Goal: Transaction & Acquisition: Purchase product/service

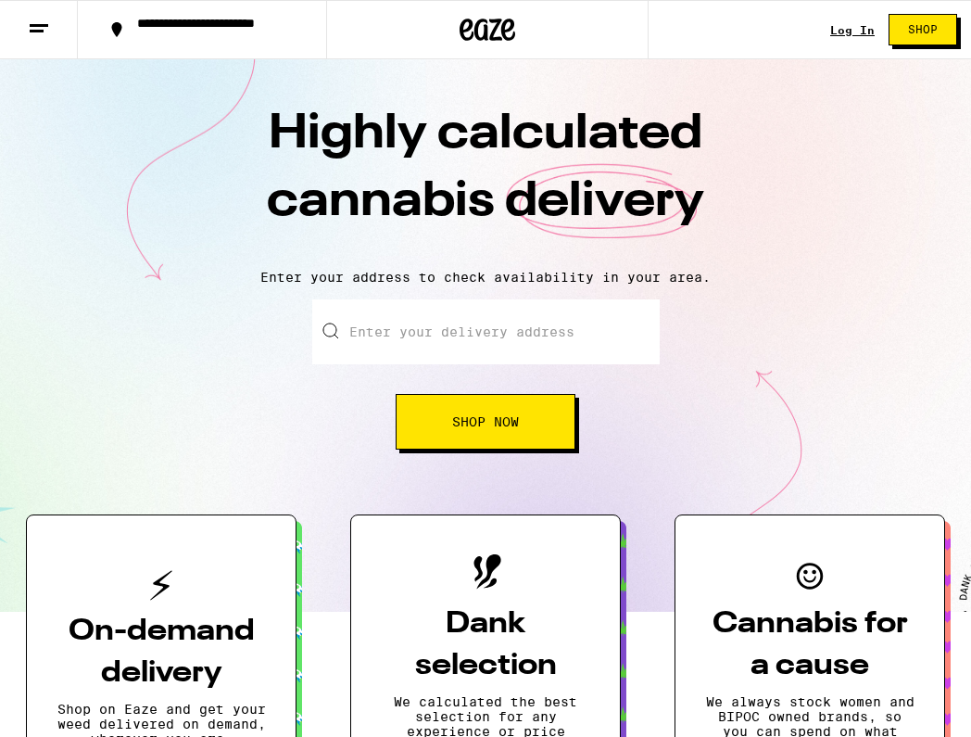
click at [565, 327] on input "Enter your delivery address" at bounding box center [485, 331] width 347 height 65
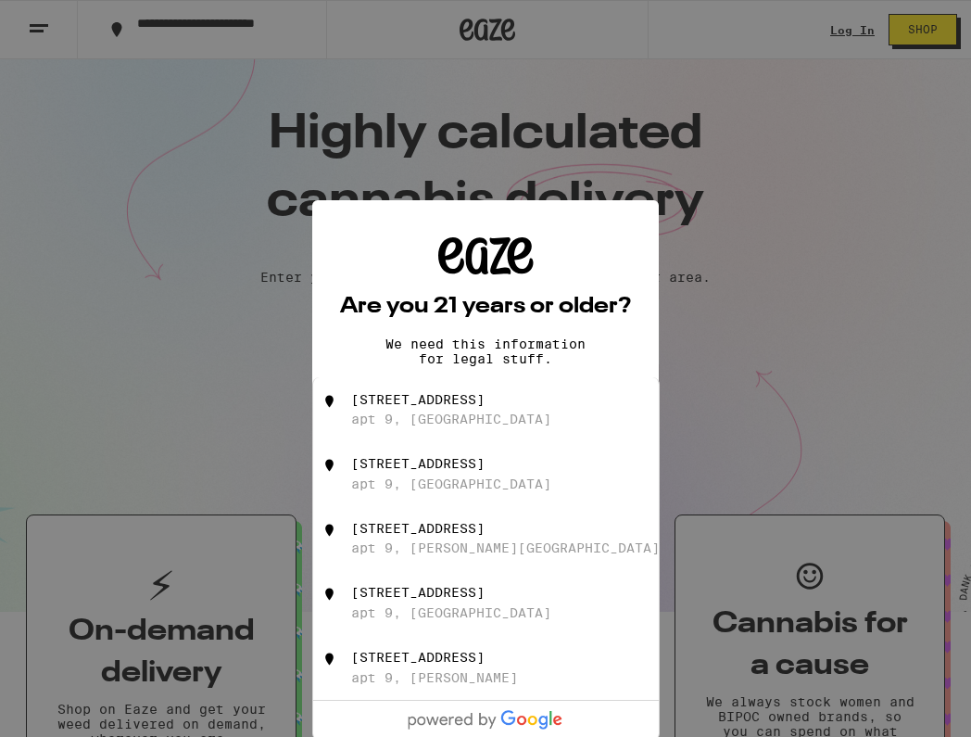
click at [566, 418] on div "[STREET_ADDRESS][PERSON_NAME]" at bounding box center [516, 409] width 331 height 35
type input "[STREET_ADDRESS]"
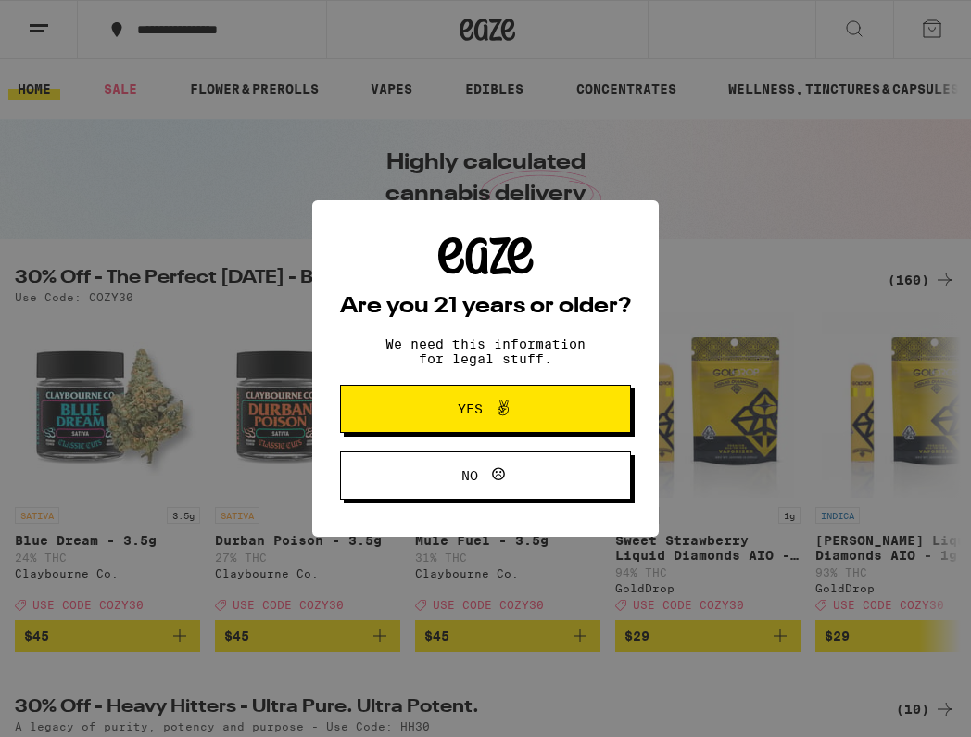
click at [580, 407] on button "Yes" at bounding box center [485, 408] width 291 height 48
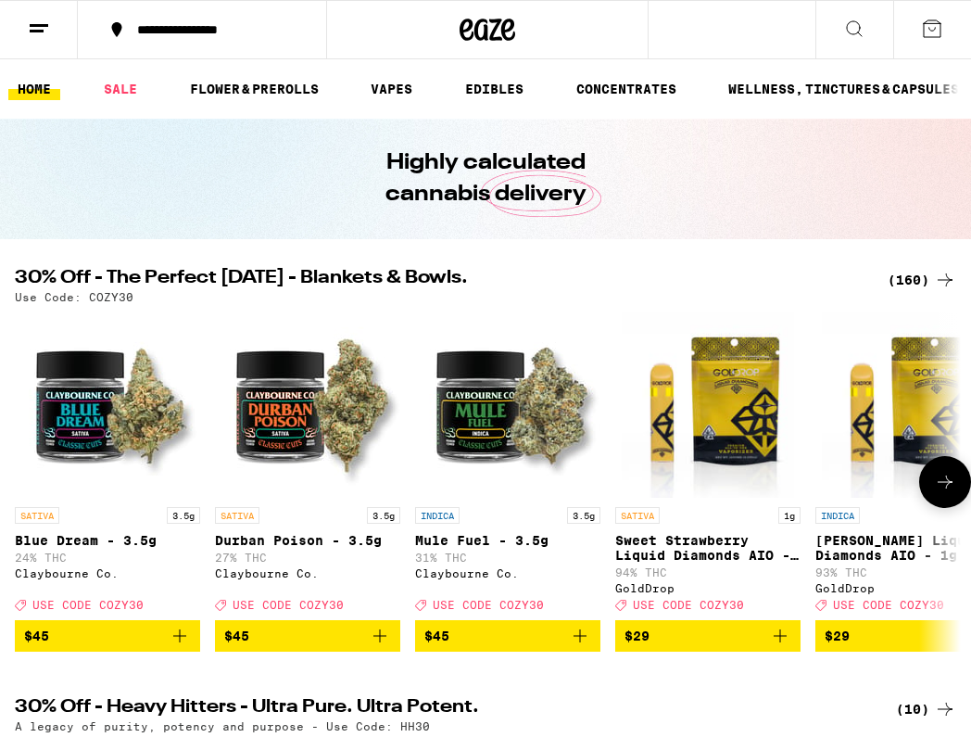
click at [781, 647] on icon "Add to bag" at bounding box center [780, 635] width 22 height 22
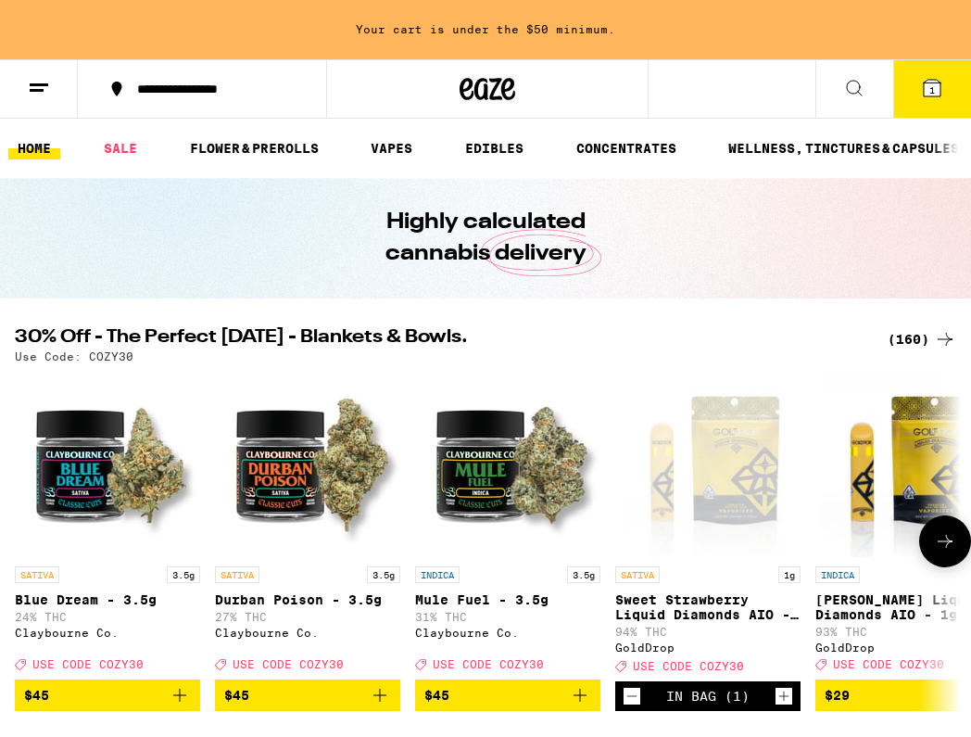
click at [951, 541] on icon at bounding box center [945, 541] width 22 height 22
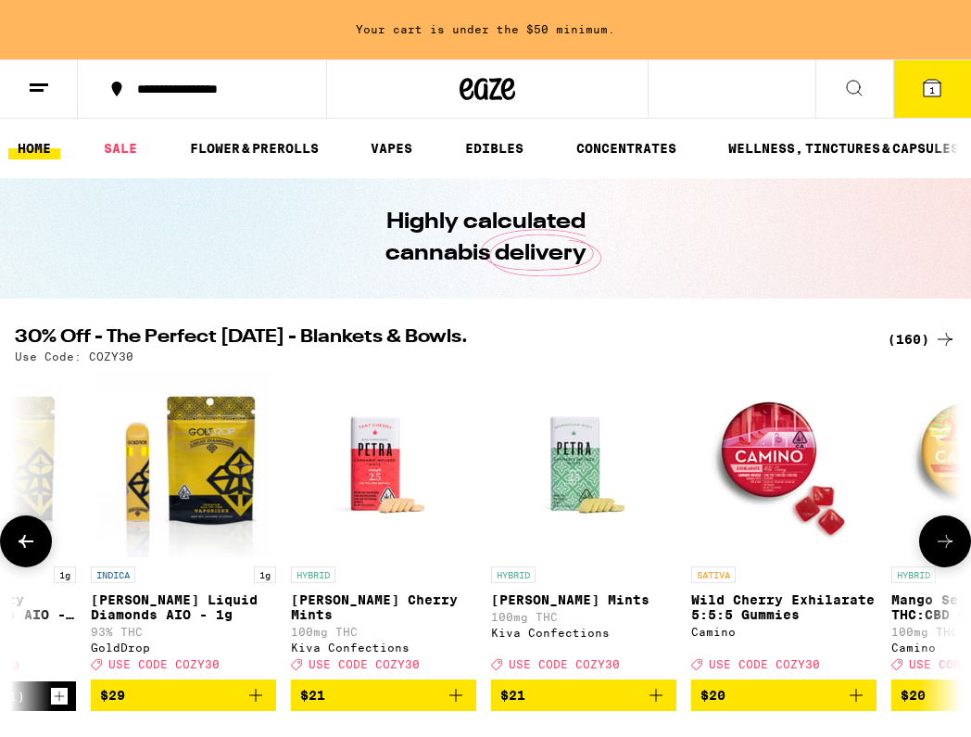
scroll to position [0, 739]
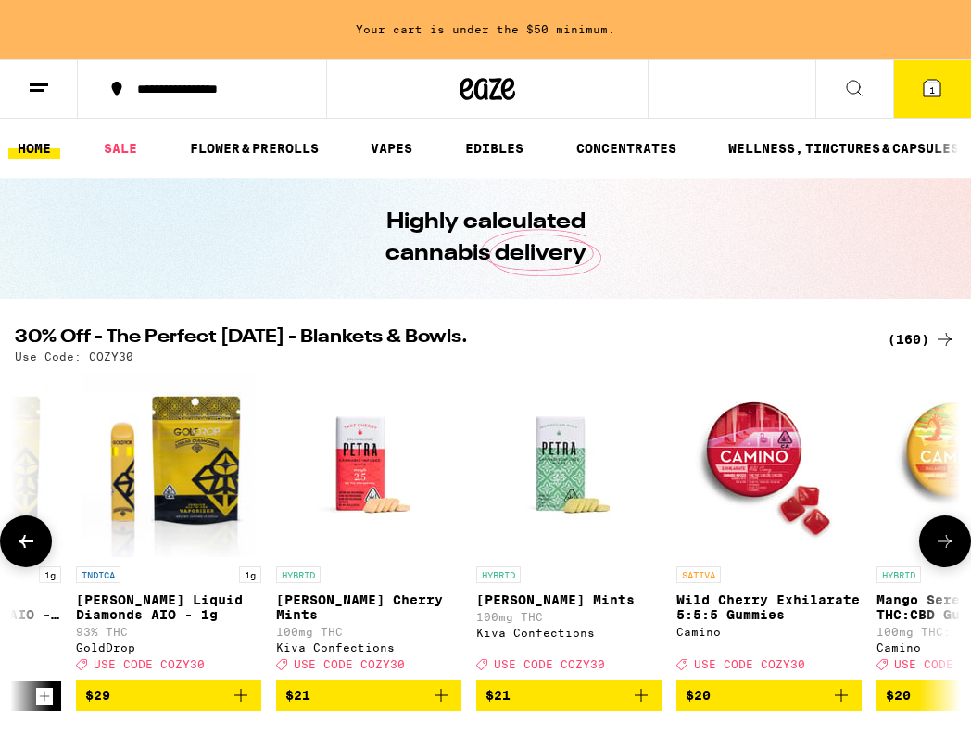
click at [950, 541] on icon at bounding box center [945, 541] width 22 height 22
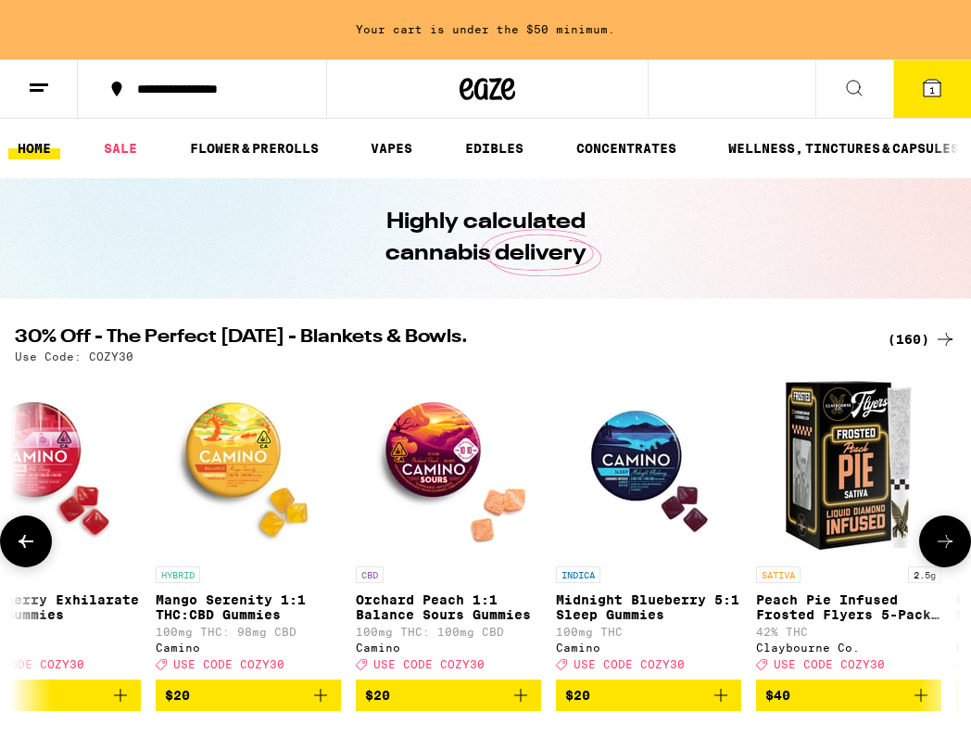
scroll to position [0, 1479]
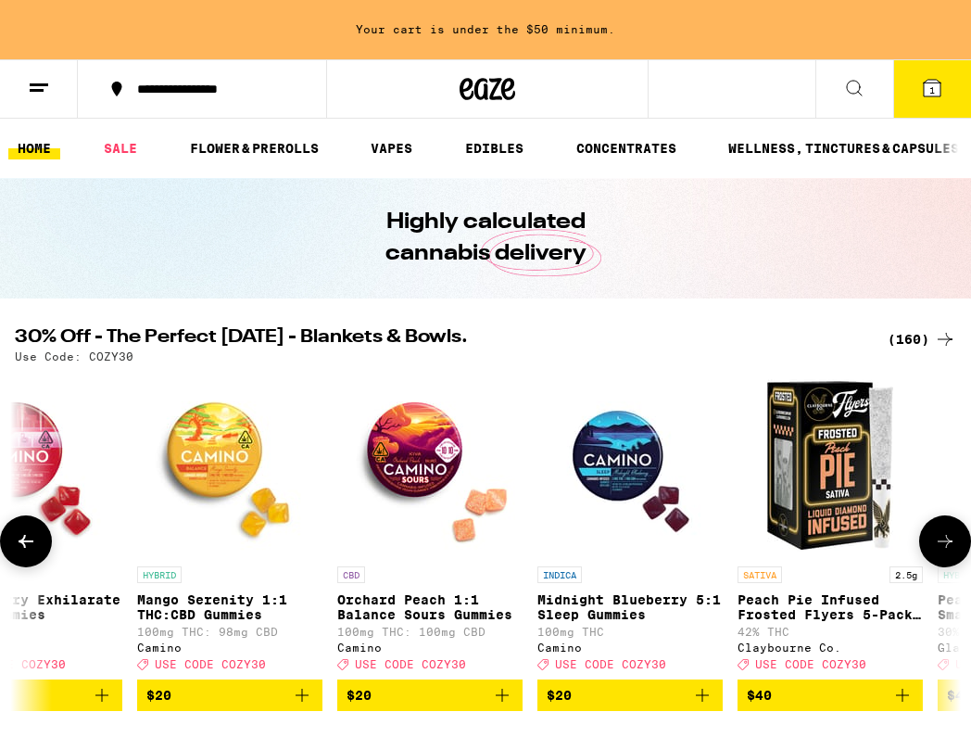
click at [217, 602] on p "Mango Serenity 1:1 THC:CBD Gummies" at bounding box center [229, 607] width 185 height 30
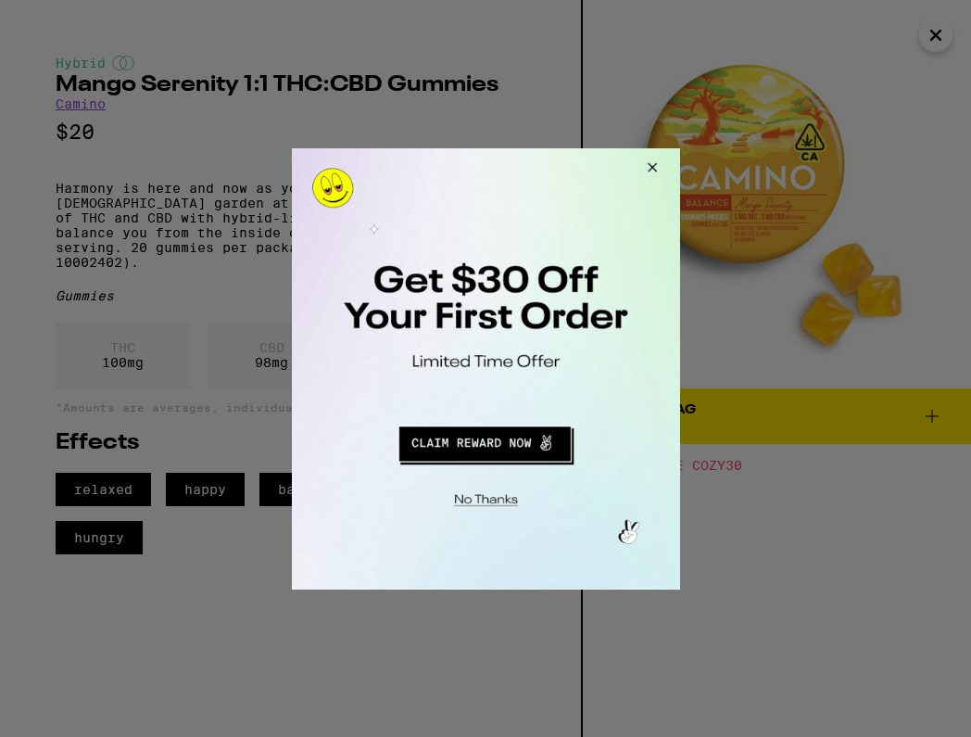
click at [543, 439] on button "Redirect to URL" at bounding box center [483, 440] width 322 height 44
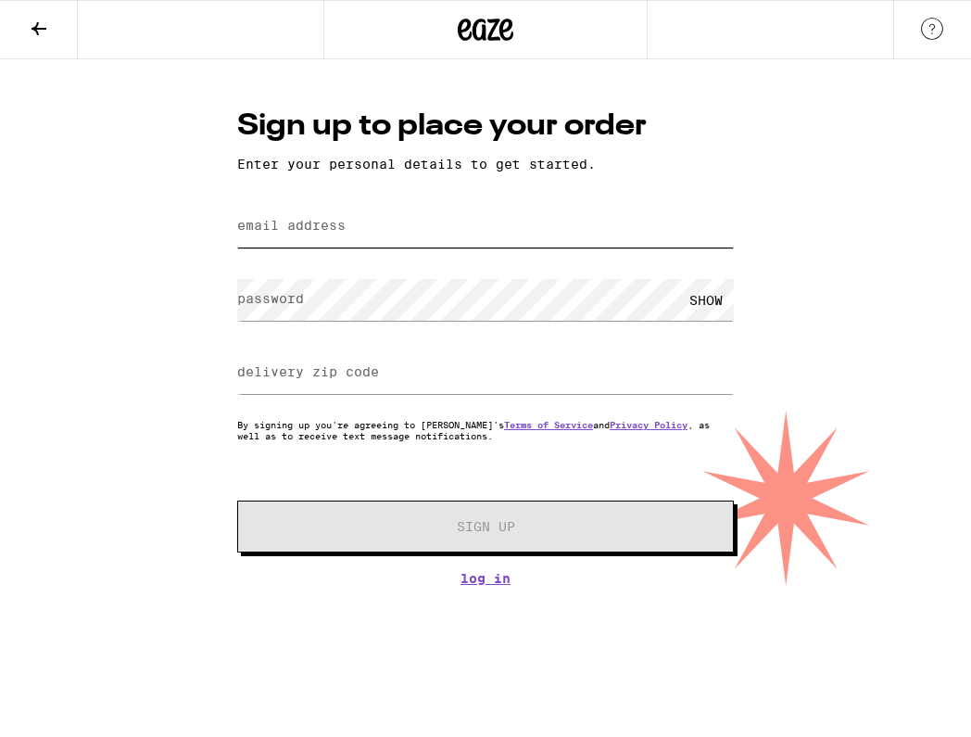
click at [538, 229] on input "email address" at bounding box center [485, 227] width 497 height 42
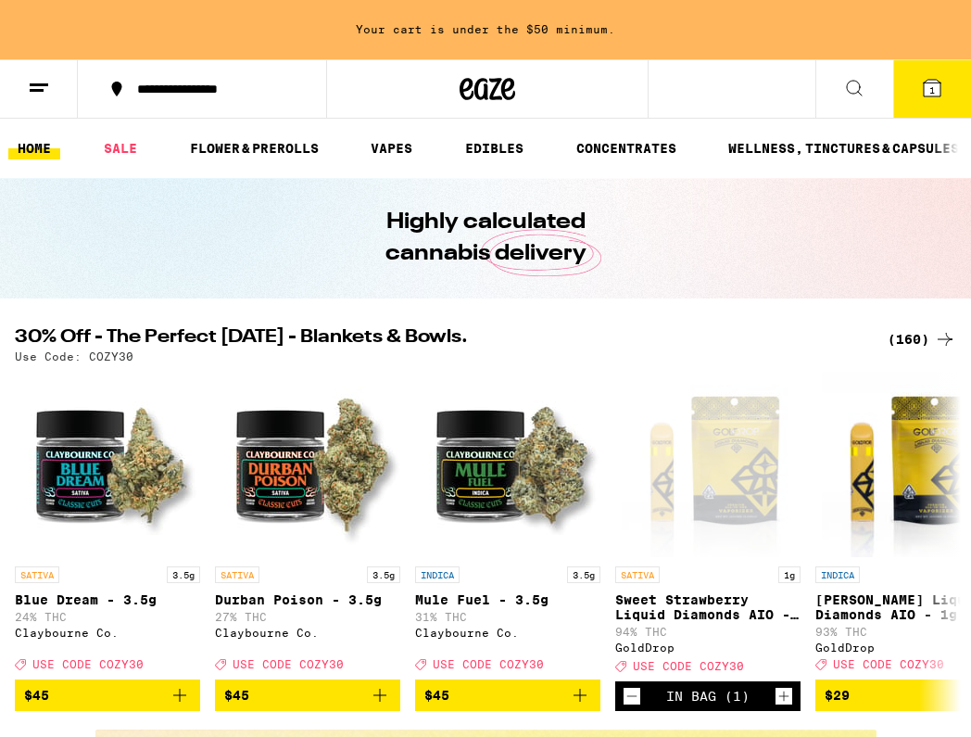
click at [908, 342] on div "(160)" at bounding box center [922, 339] width 69 height 22
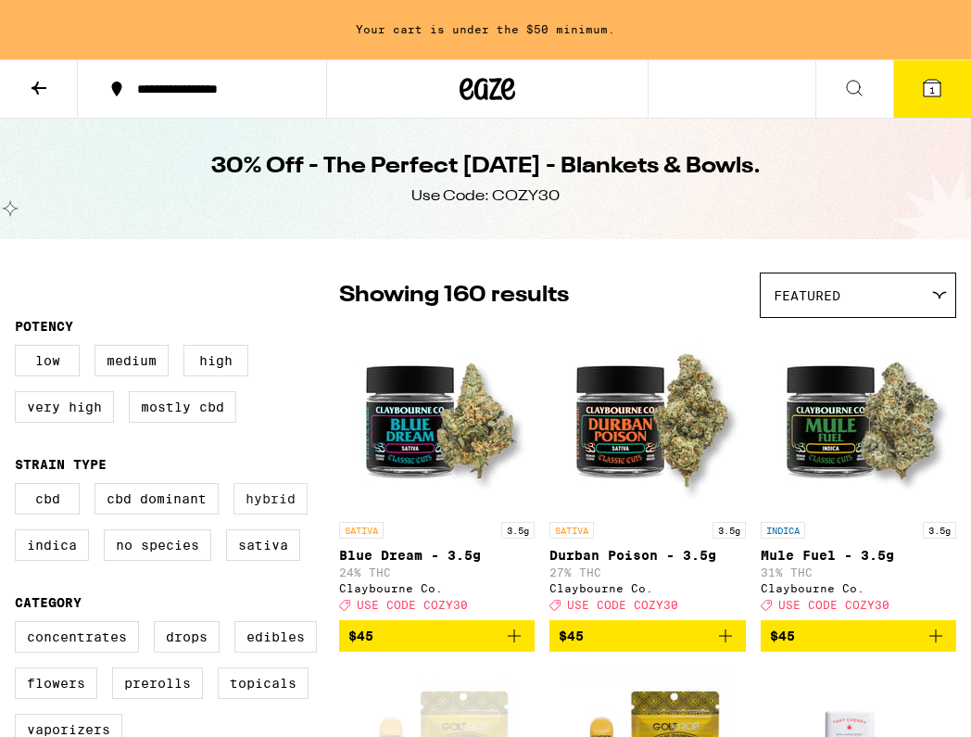
click at [254, 514] on label "Hybrid" at bounding box center [270, 498] width 74 height 31
click at [19, 486] on input "Hybrid" at bounding box center [19, 485] width 1 height 1
checkbox input "true"
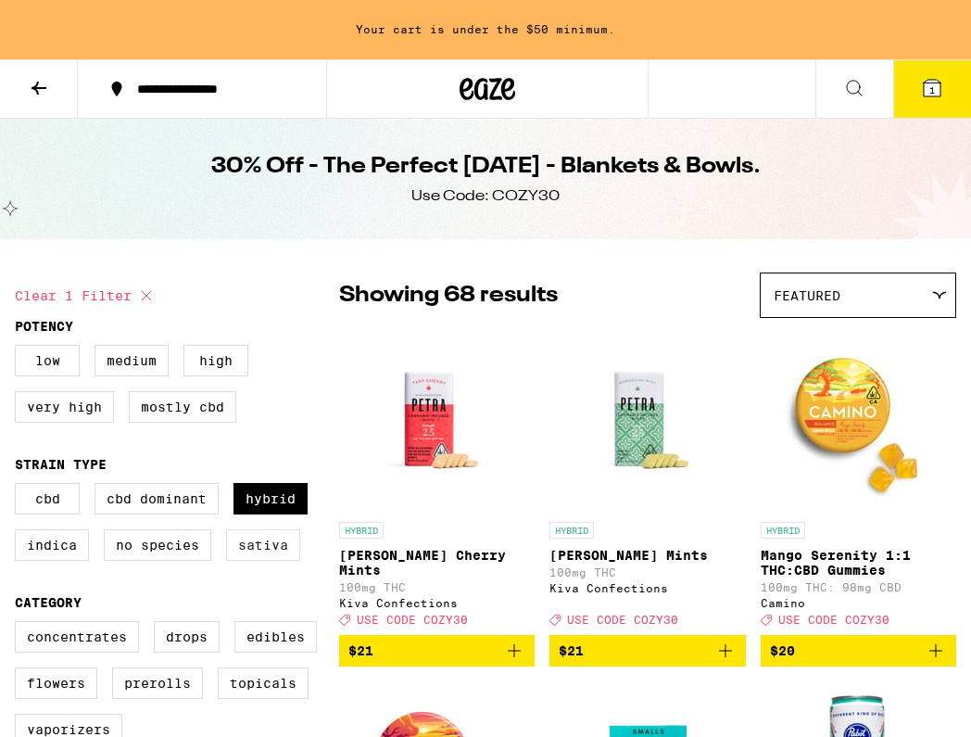
click at [259, 553] on label "Sativa" at bounding box center [263, 544] width 74 height 31
click at [19, 486] on input "Sativa" at bounding box center [19, 485] width 1 height 1
checkbox input "true"
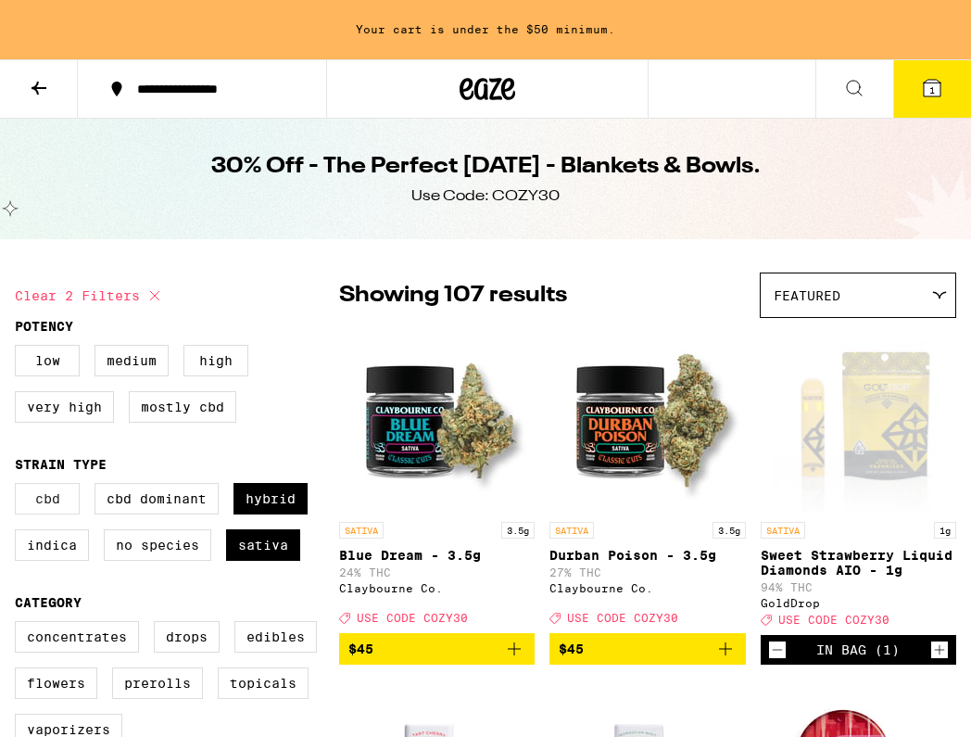
click at [57, 513] on label "CBD" at bounding box center [47, 498] width 65 height 31
click at [19, 486] on input "CBD" at bounding box center [19, 485] width 1 height 1
checkbox input "true"
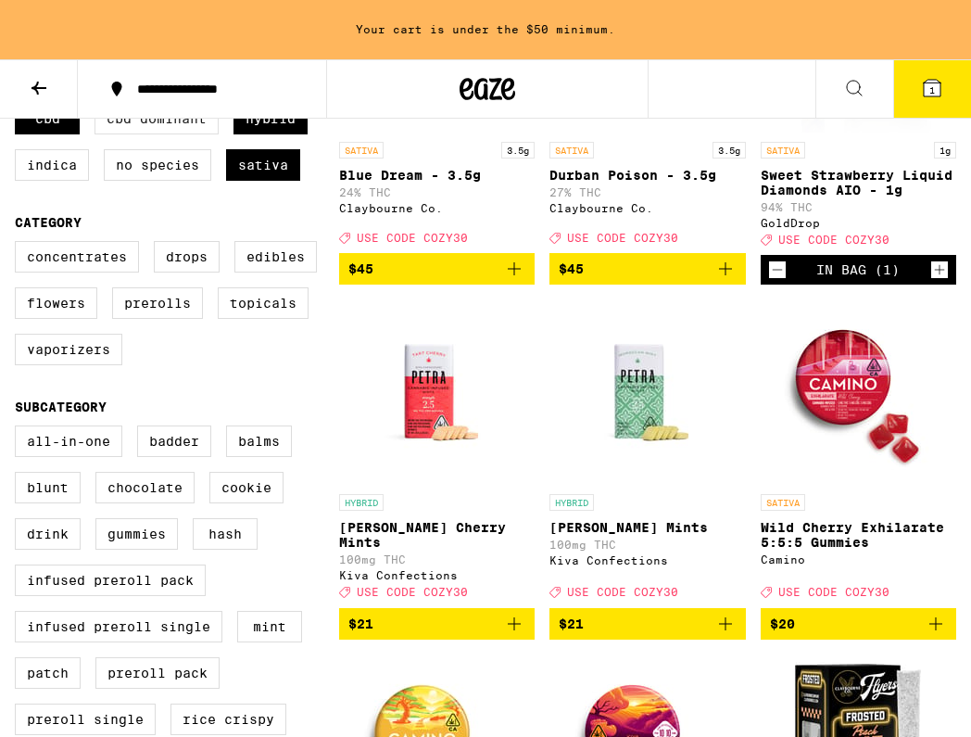
scroll to position [382, 0]
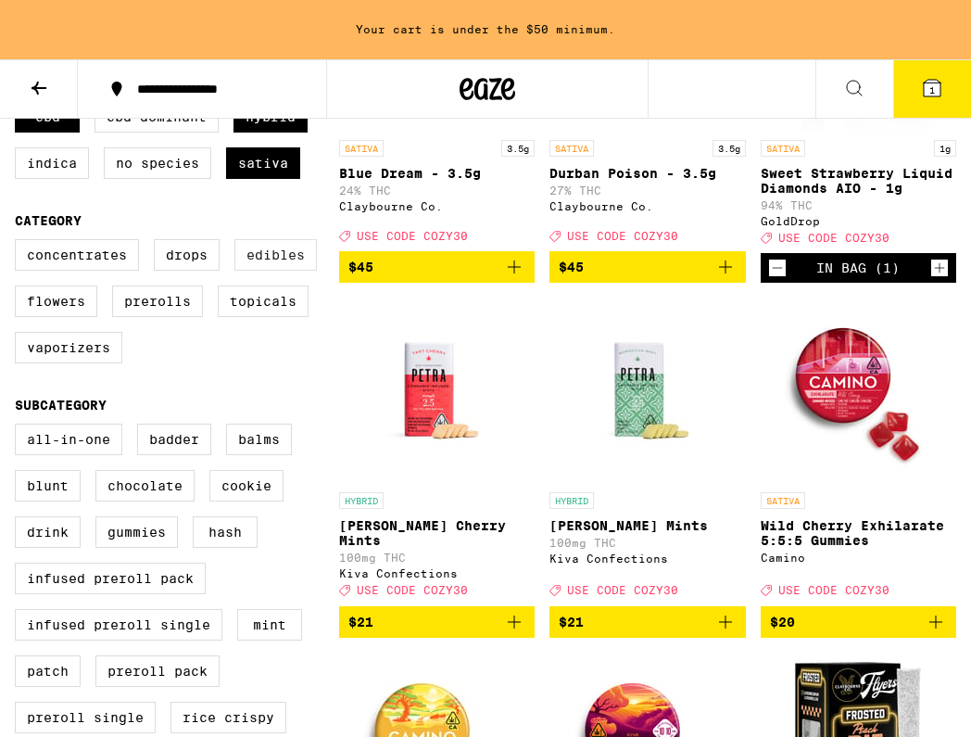
click at [263, 271] on label "Edibles" at bounding box center [275, 254] width 82 height 31
click at [19, 243] on input "Edibles" at bounding box center [19, 242] width 1 height 1
checkbox input "true"
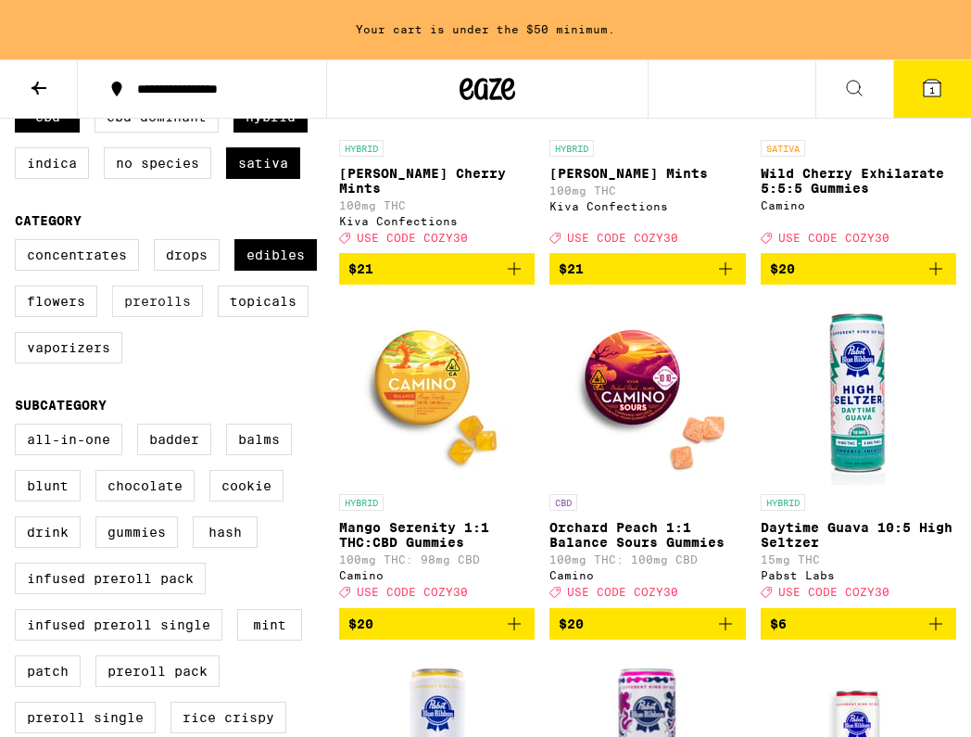
click at [153, 317] on label "Prerolls" at bounding box center [157, 300] width 91 height 31
click at [19, 243] on input "Prerolls" at bounding box center [19, 242] width 1 height 1
checkbox input "true"
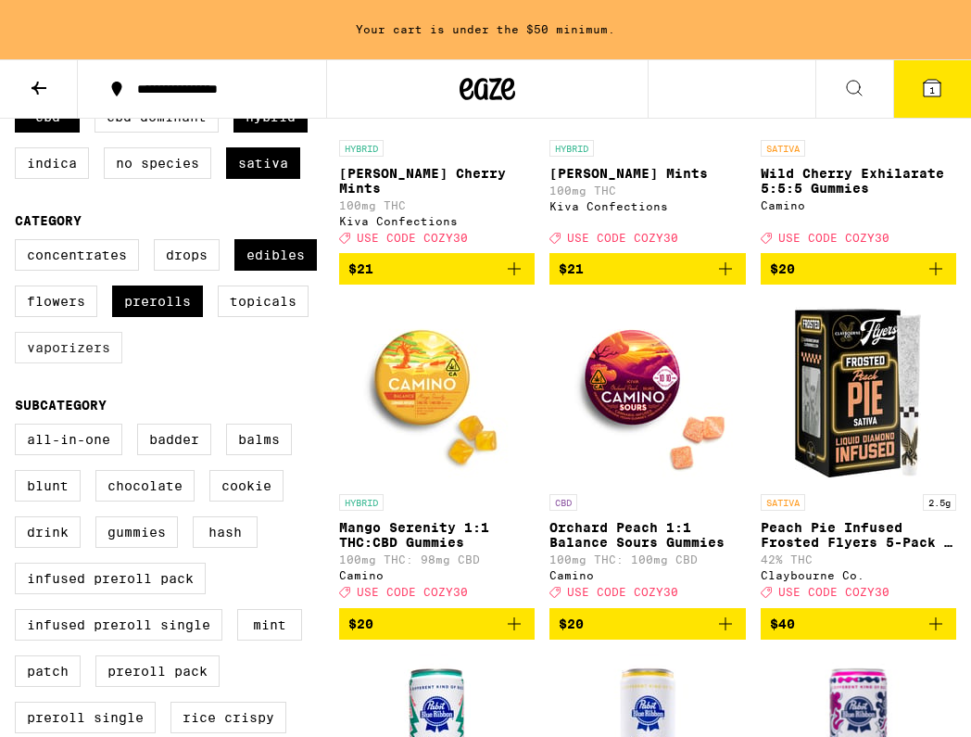
click at [86, 363] on label "Vaporizers" at bounding box center [68, 347] width 107 height 31
click at [19, 243] on input "Vaporizers" at bounding box center [19, 242] width 1 height 1
checkbox input "true"
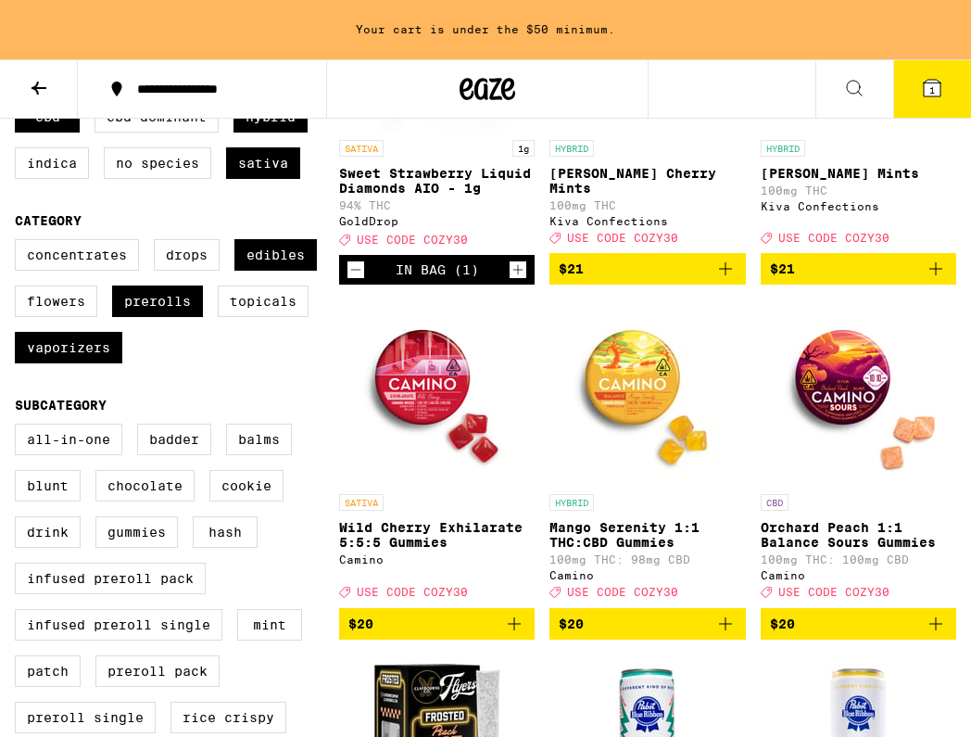
click at [429, 546] on p "Wild Cherry Exhilarate 5:5:5 Gummies" at bounding box center [436, 535] width 195 height 30
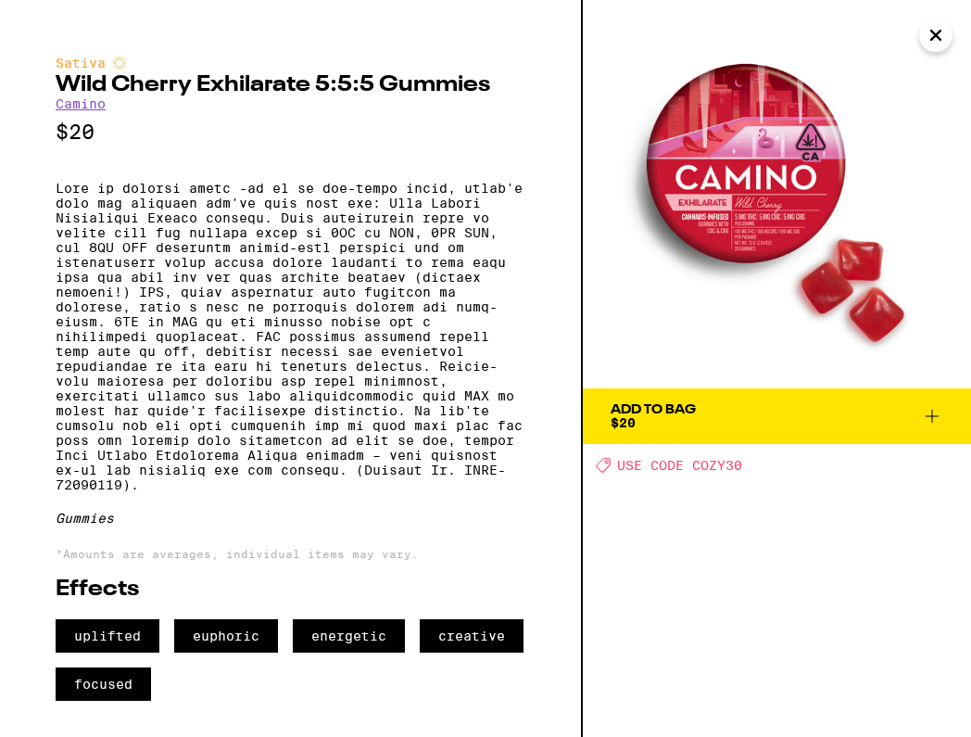
scroll to position [30, 0]
click at [933, 405] on icon at bounding box center [932, 416] width 22 height 22
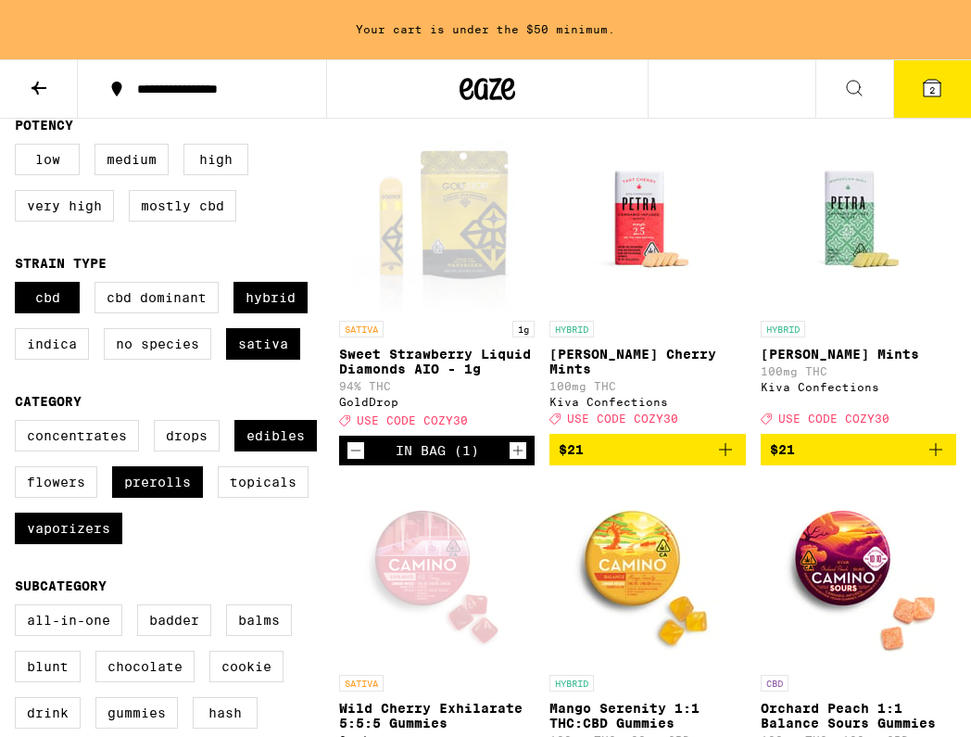
scroll to position [202, 0]
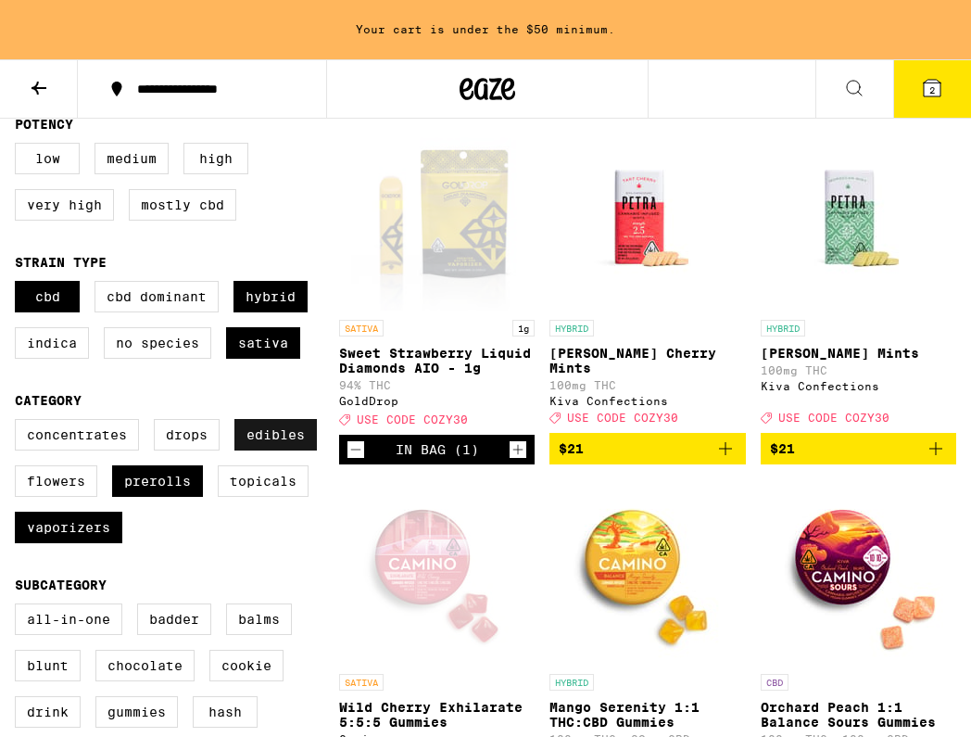
click at [284, 450] on label "Edibles" at bounding box center [275, 434] width 82 height 31
click at [19, 422] on input "Edibles" at bounding box center [19, 422] width 1 height 1
checkbox input "false"
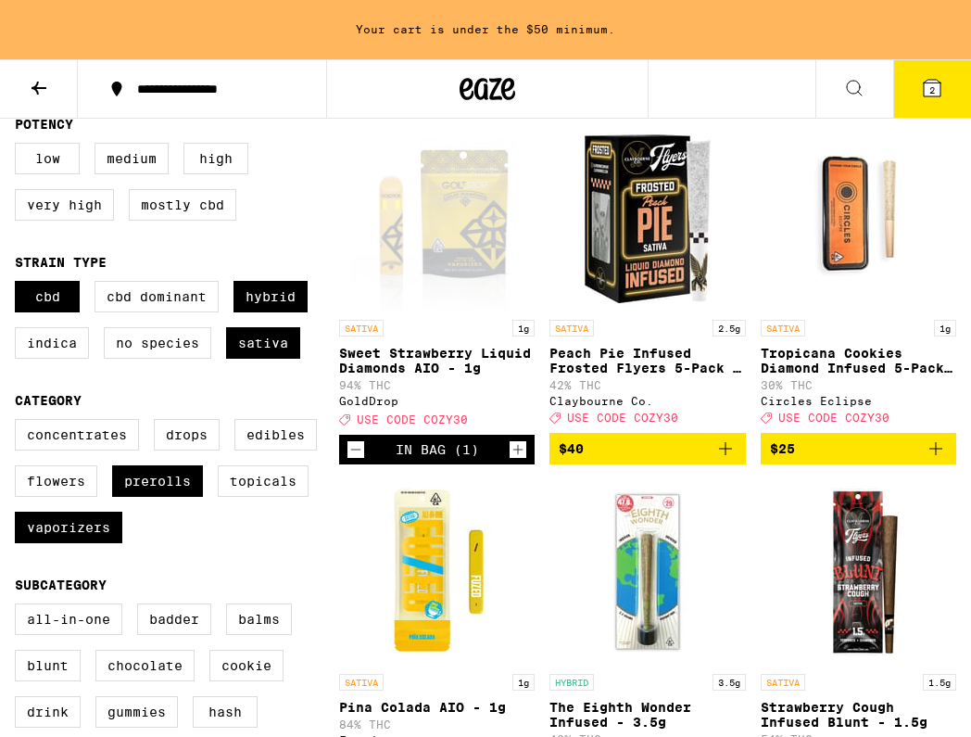
click at [938, 459] on icon "Add to bag" at bounding box center [936, 448] width 22 height 22
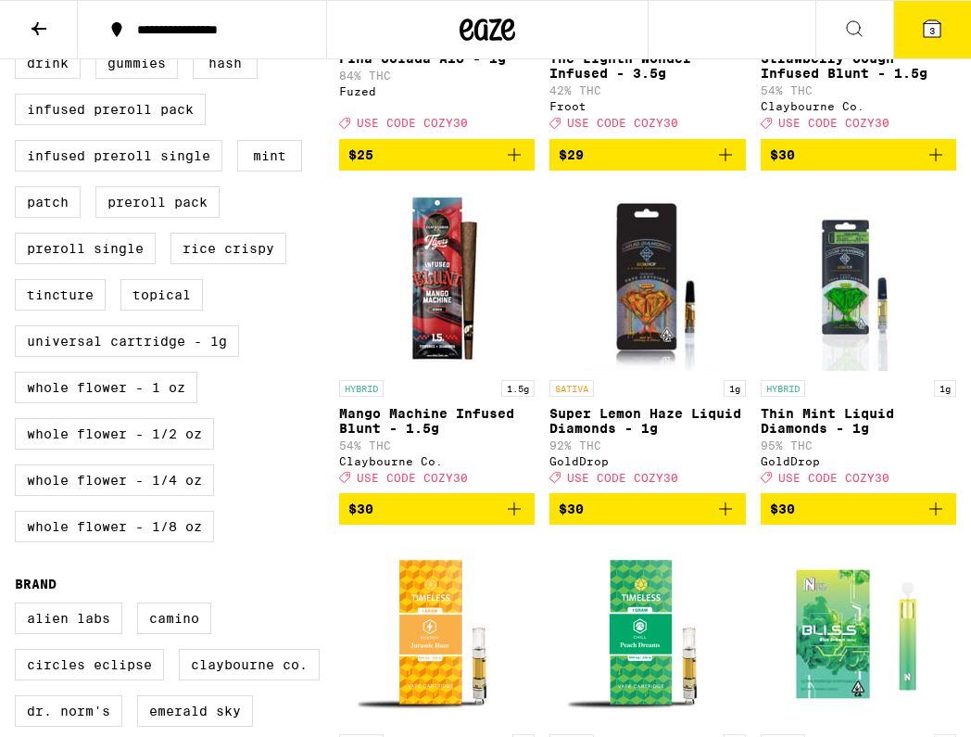
scroll to position [802, 0]
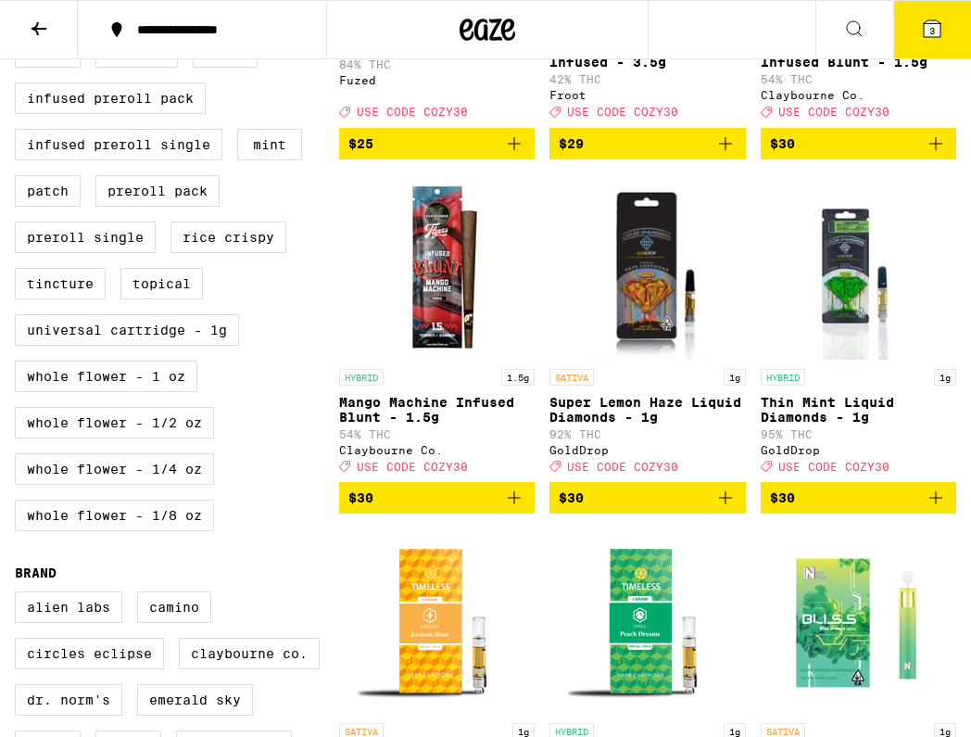
click at [934, 509] on icon "Add to bag" at bounding box center [936, 497] width 22 height 22
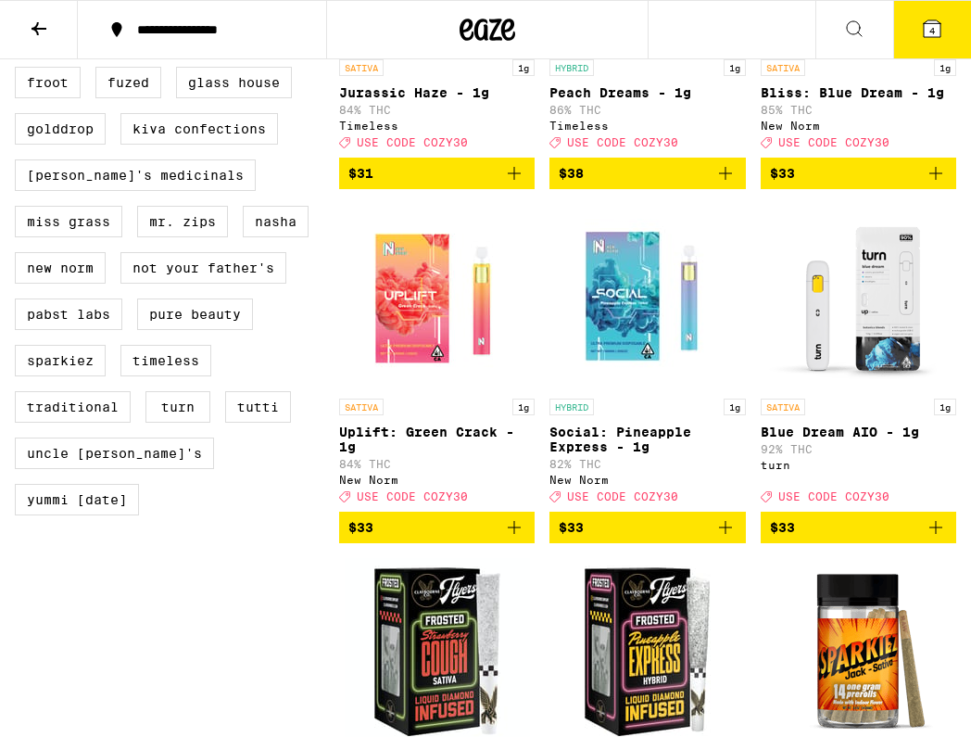
scroll to position [1477, 0]
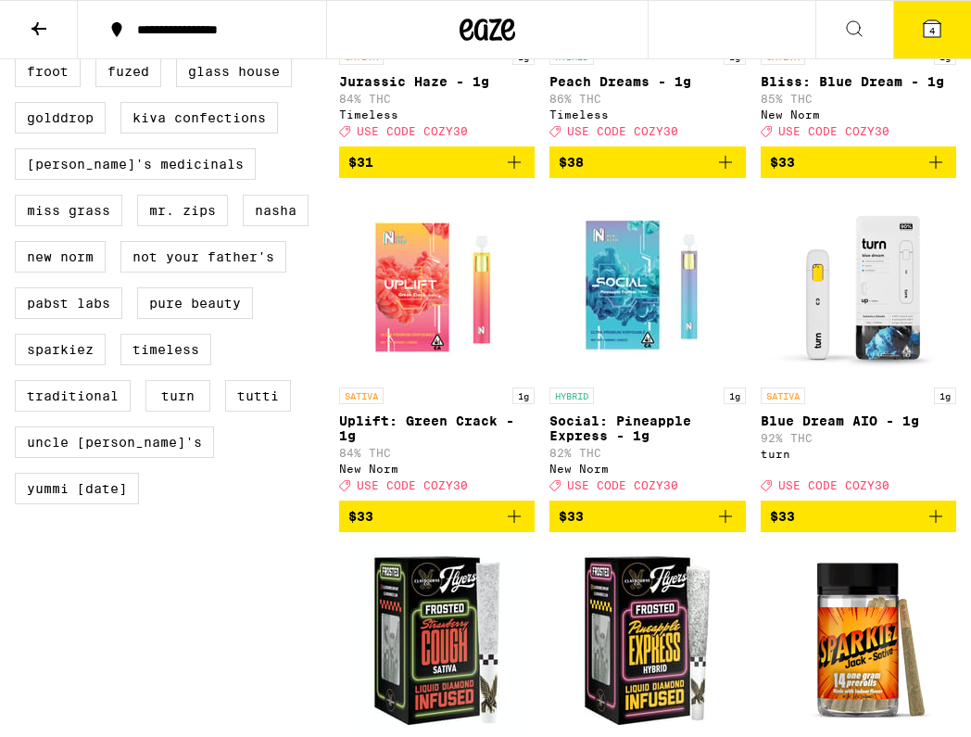
click at [932, 527] on icon "Add to bag" at bounding box center [936, 516] width 22 height 22
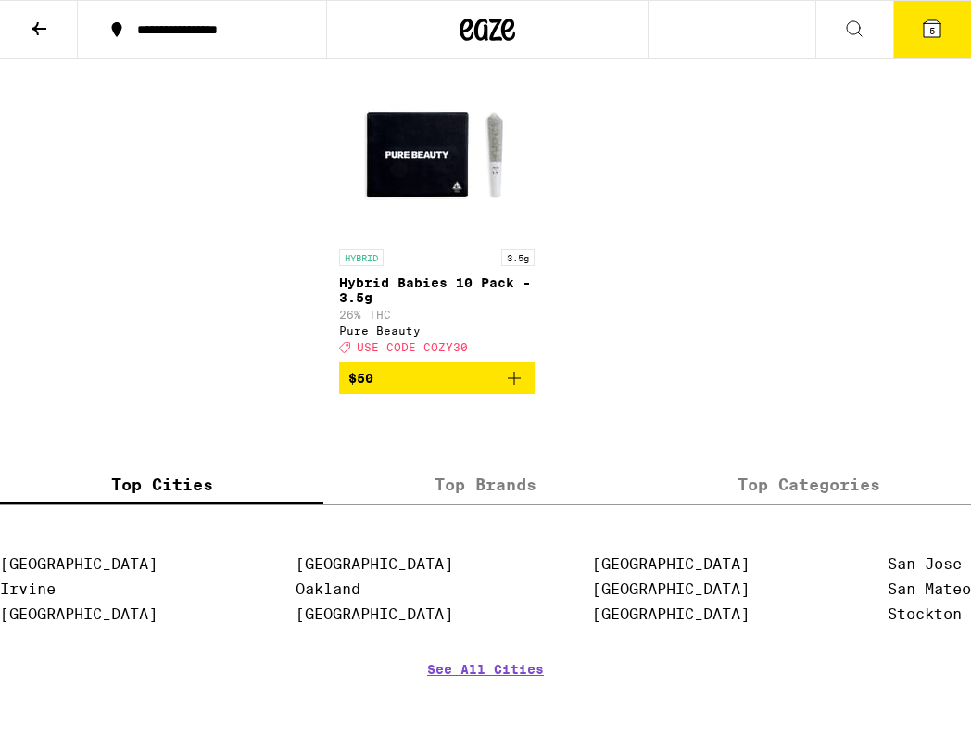
scroll to position [2647, 0]
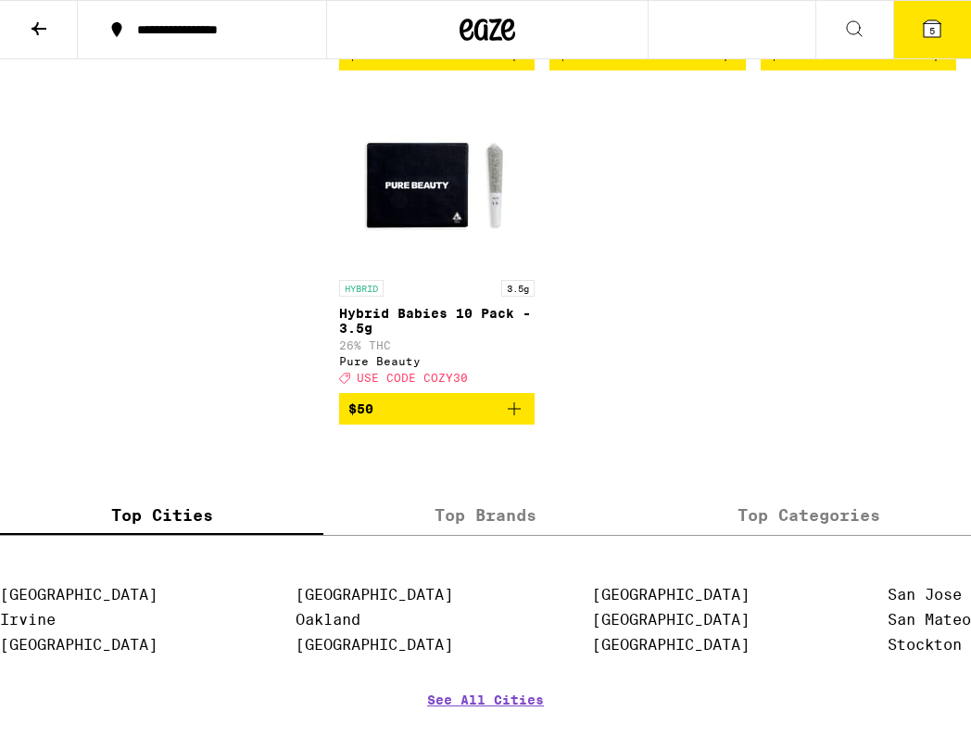
click at [930, 33] on span "5" at bounding box center [932, 30] width 6 height 11
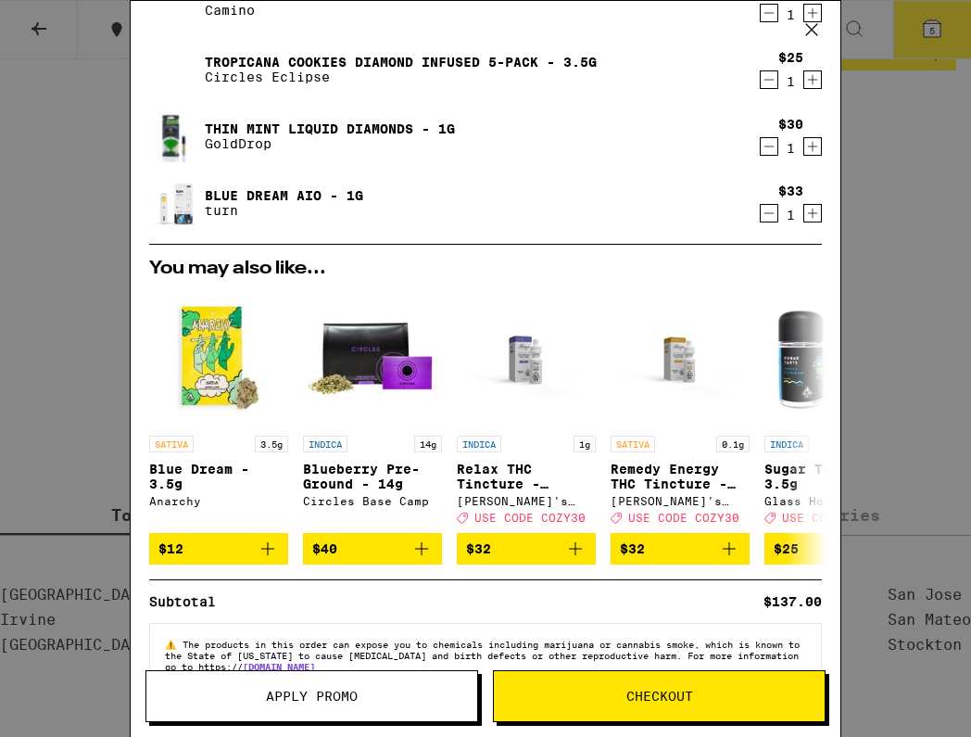
scroll to position [204, 0]
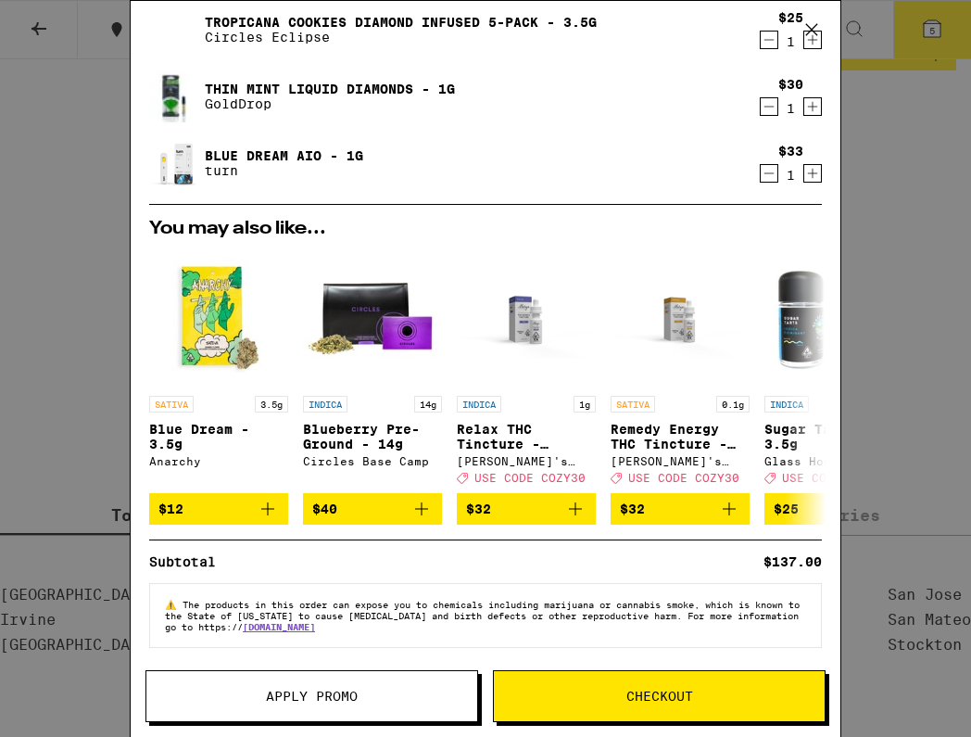
click at [439, 688] on button "Apply Promo" at bounding box center [311, 696] width 333 height 52
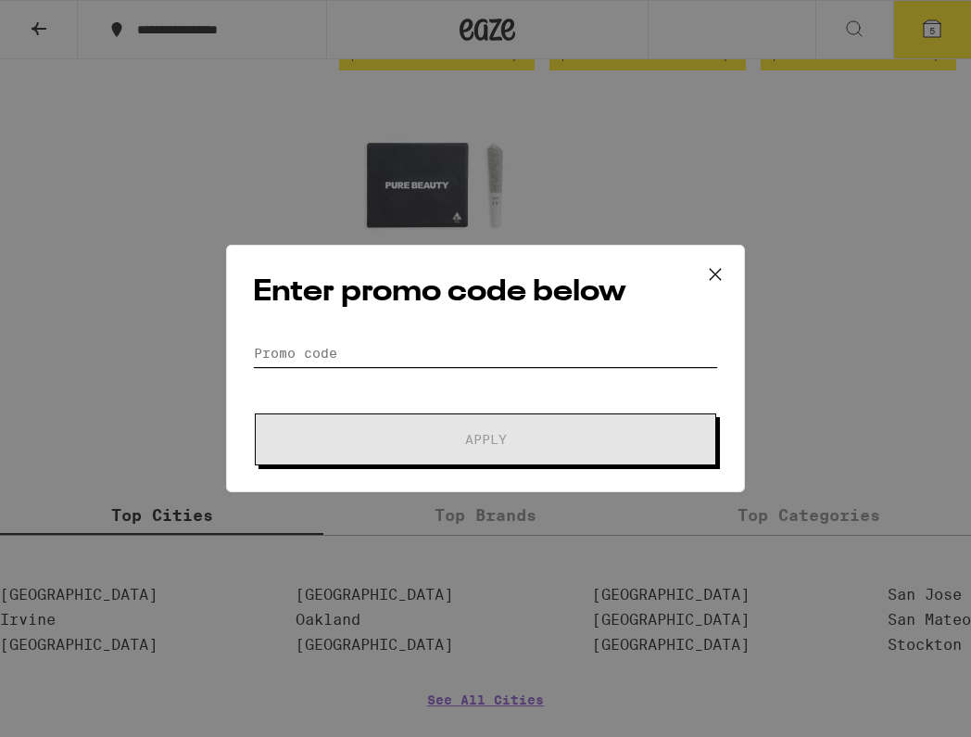
click at [463, 347] on input "Promo Code" at bounding box center [485, 353] width 465 height 28
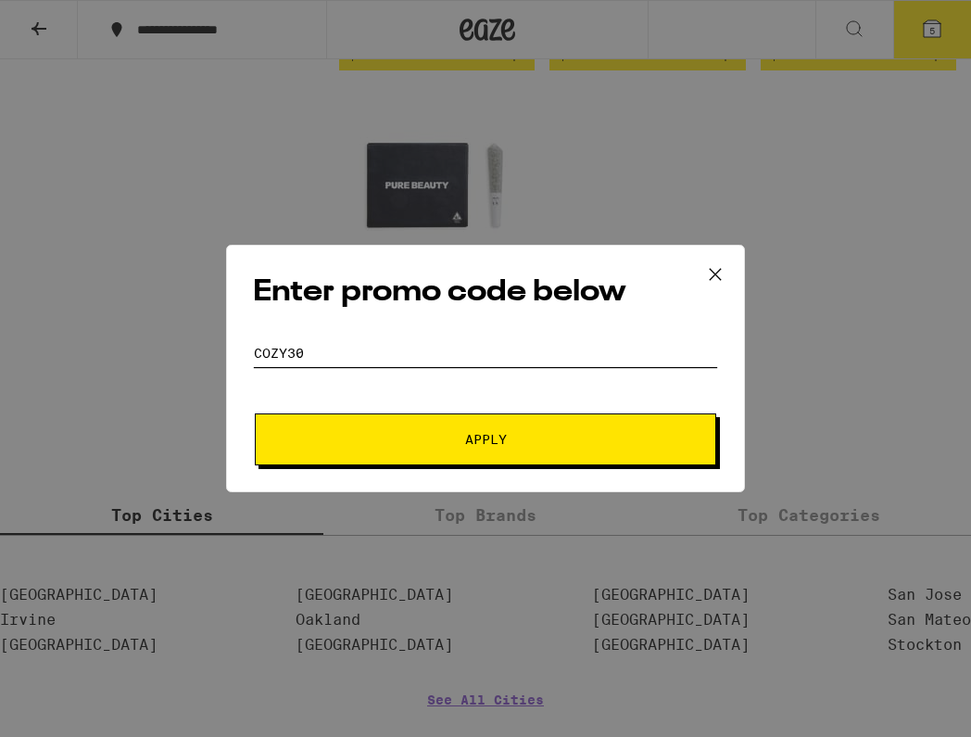
type input "cozy30"
click at [442, 427] on button "Apply" at bounding box center [485, 439] width 461 height 52
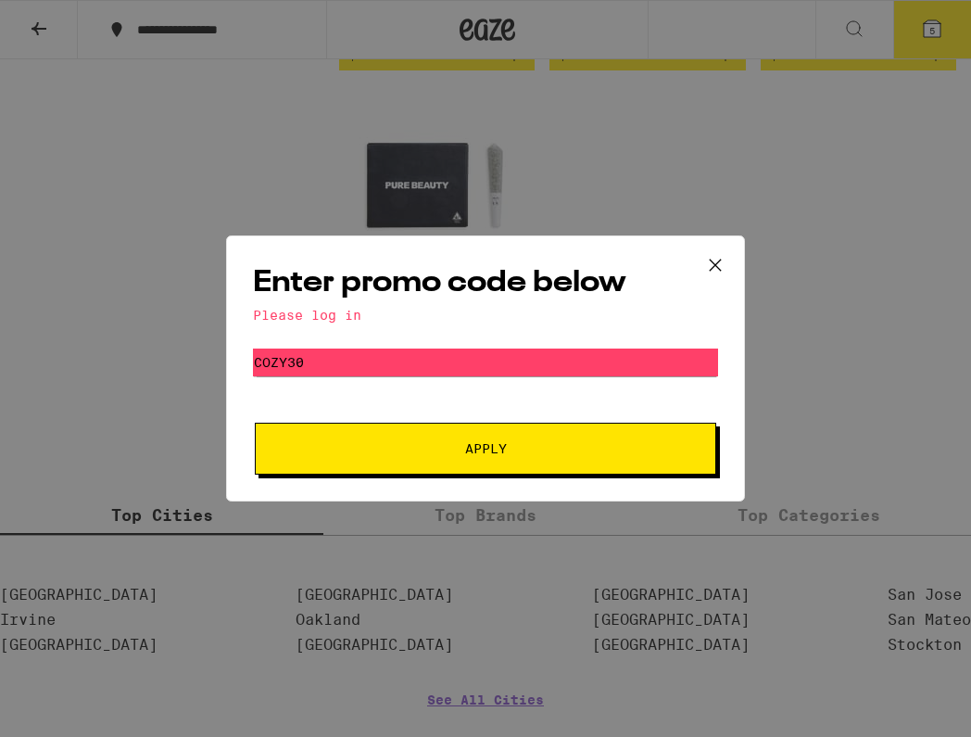
click at [447, 457] on button "Apply" at bounding box center [485, 448] width 461 height 52
click at [710, 270] on icon at bounding box center [715, 265] width 28 height 28
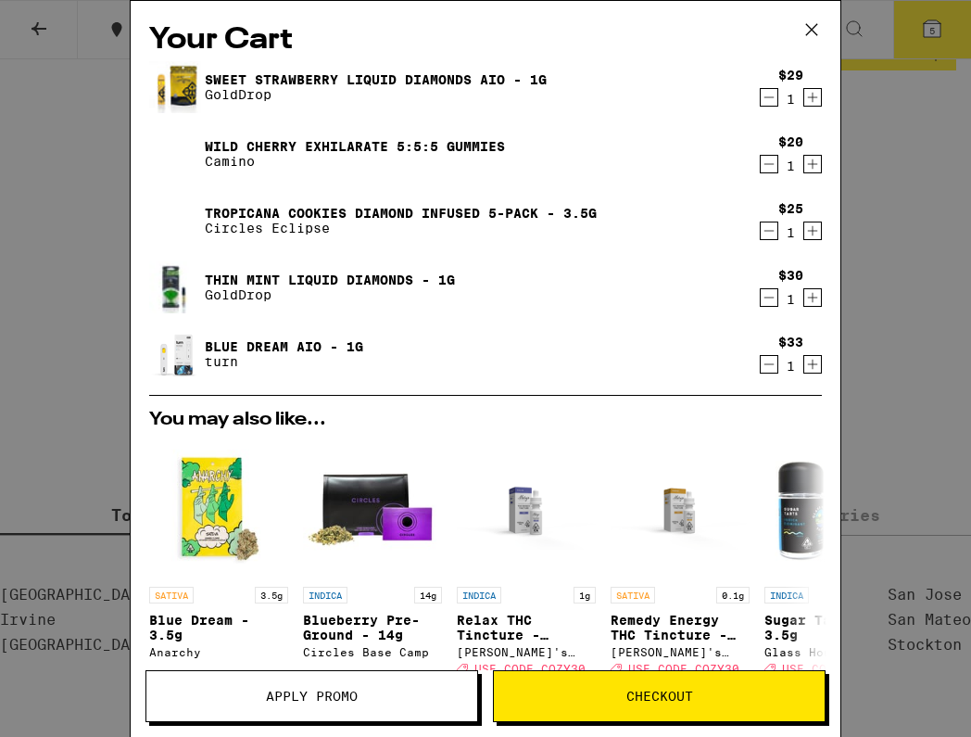
click at [641, 696] on span "Checkout" at bounding box center [659, 695] width 67 height 13
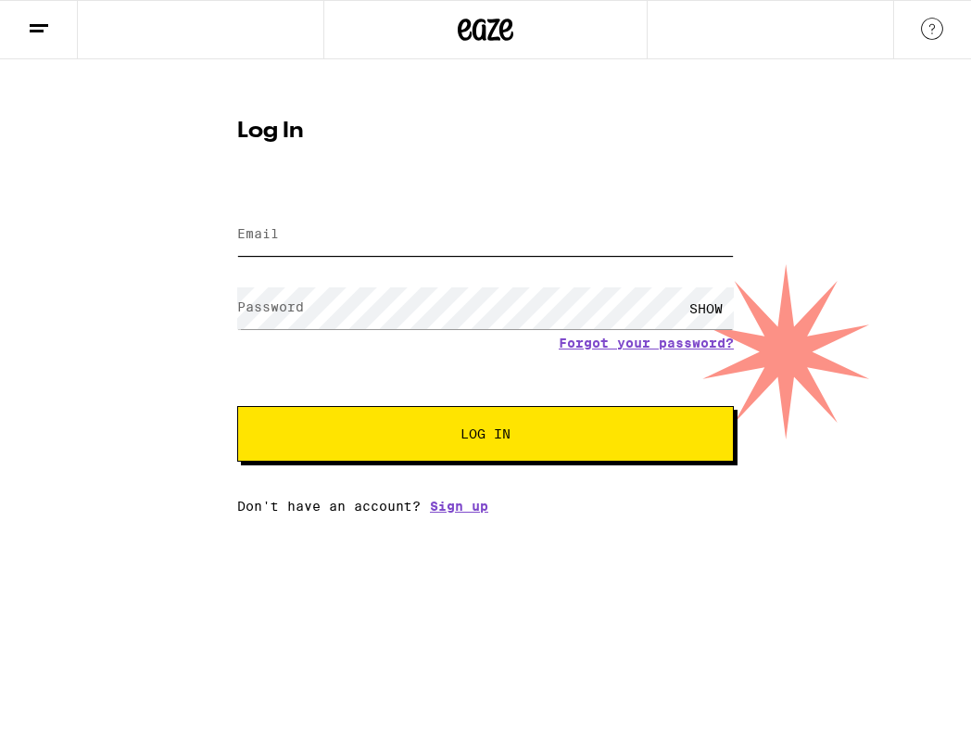
type input "iwritejewels@gmail.com"
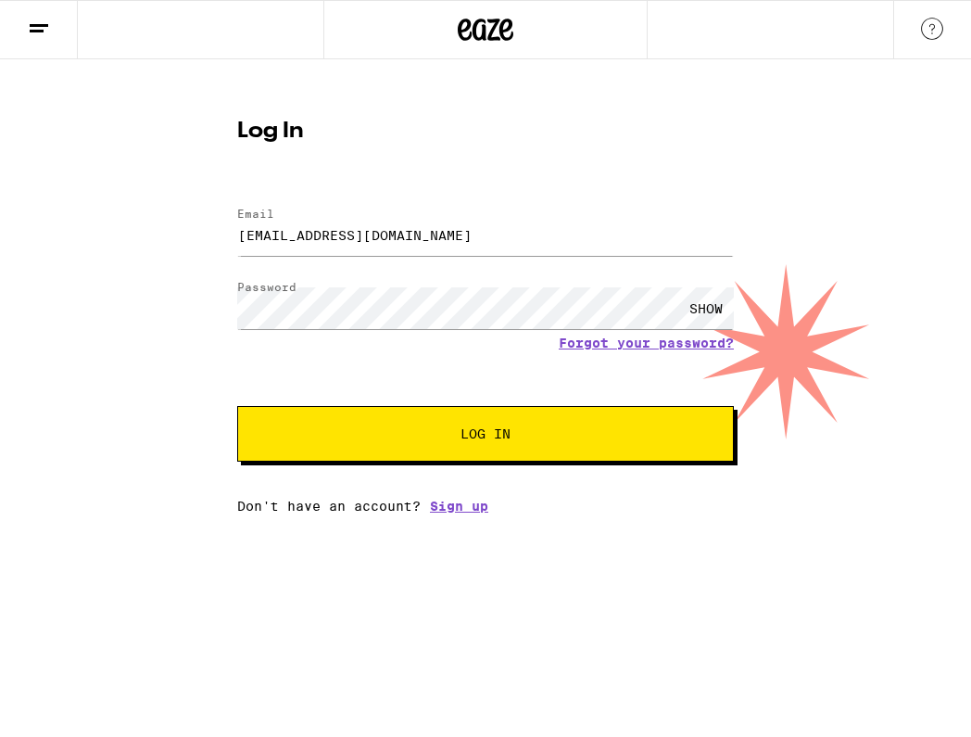
click at [543, 438] on span "Log In" at bounding box center [485, 433] width 346 height 13
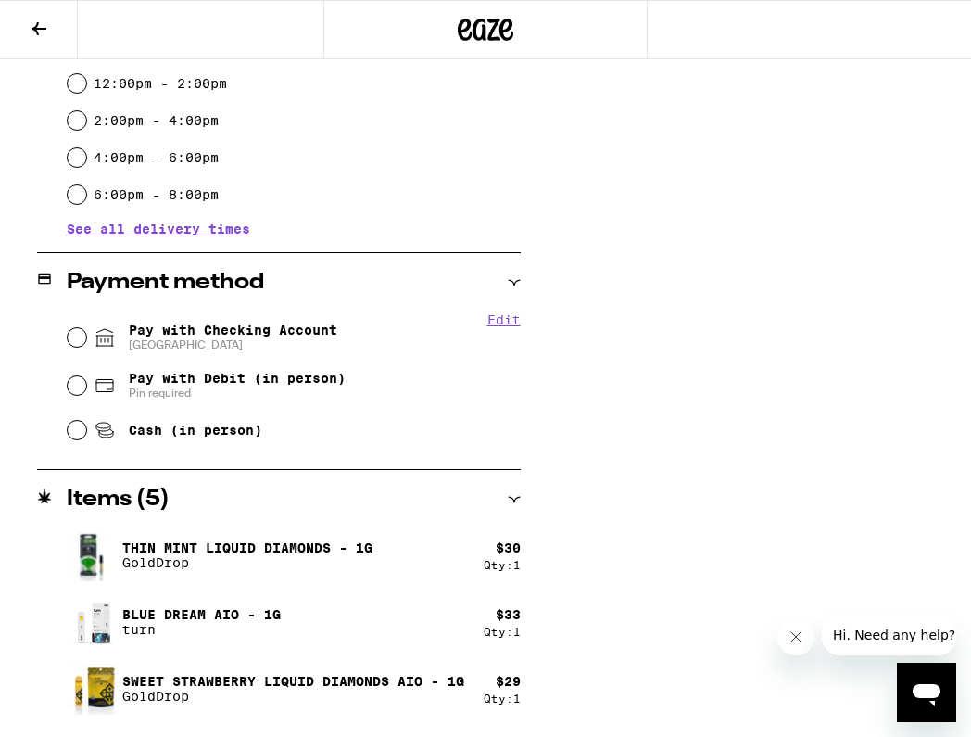
scroll to position [573, 0]
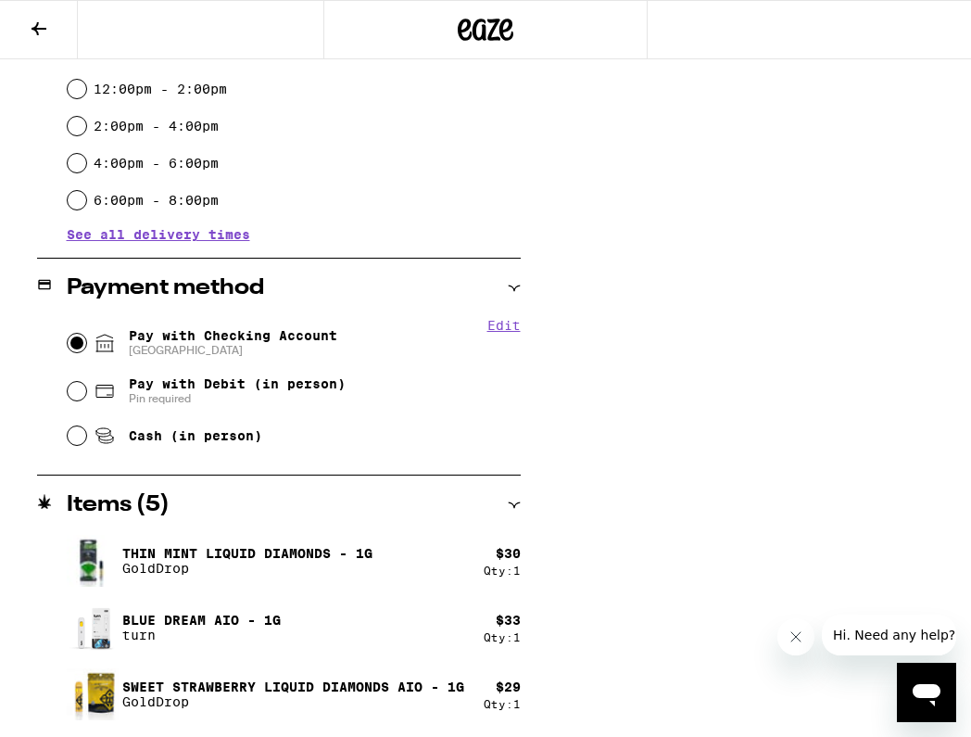
click at [82, 338] on input "Pay with Checking Account CHASE COLLEGE" at bounding box center [77, 343] width 19 height 19
radio input "true"
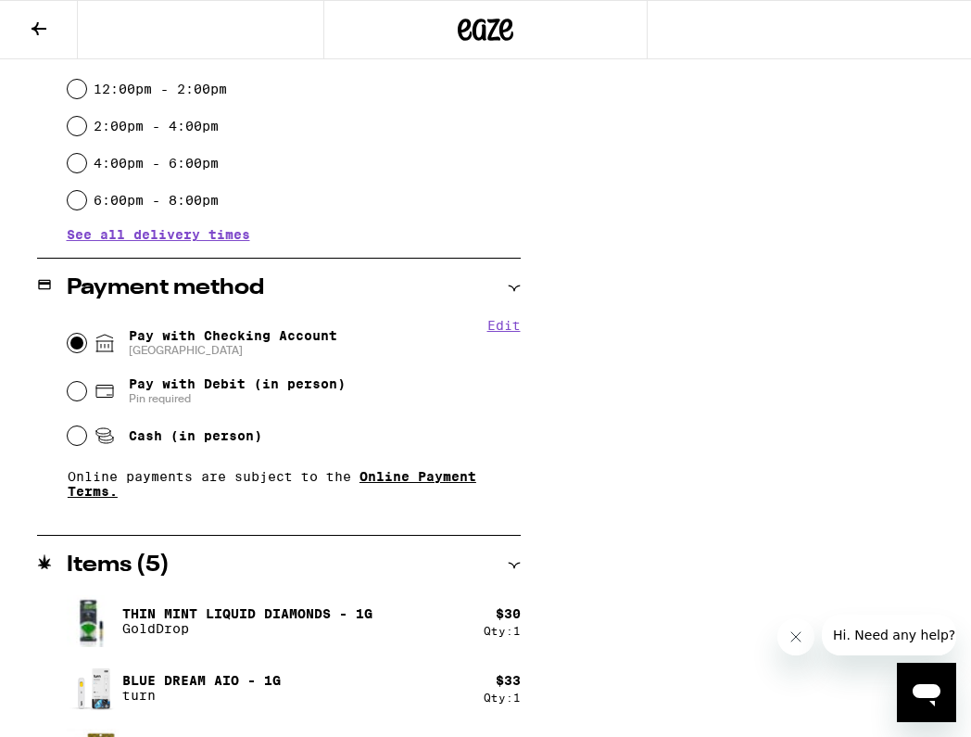
click at [399, 485] on link "Online Payment Terms." at bounding box center [272, 484] width 409 height 30
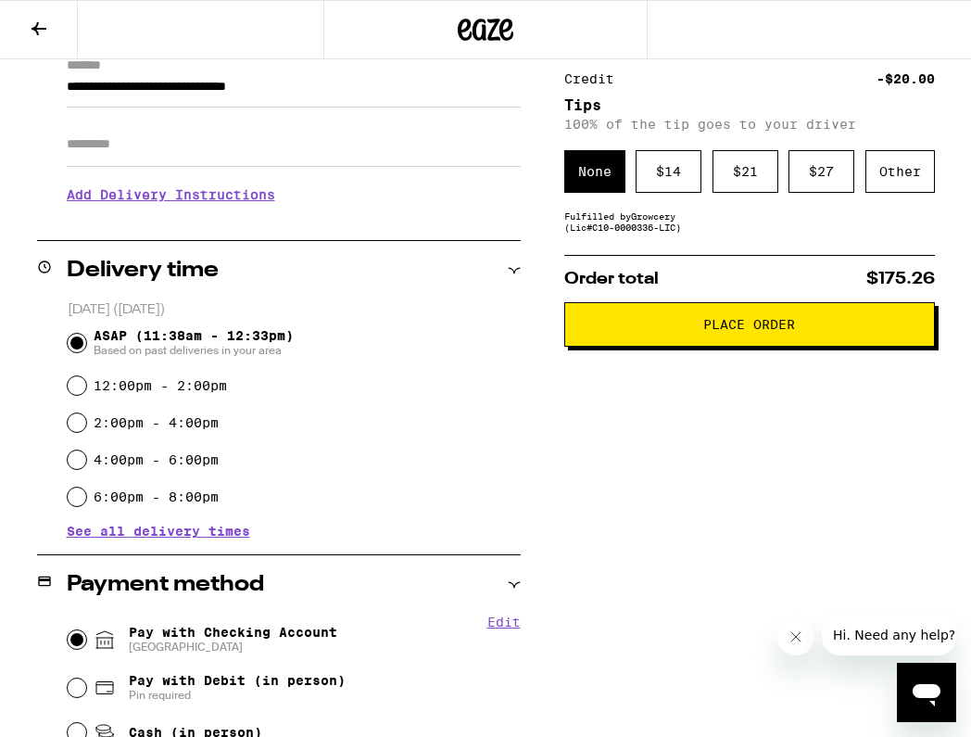
scroll to position [0, 0]
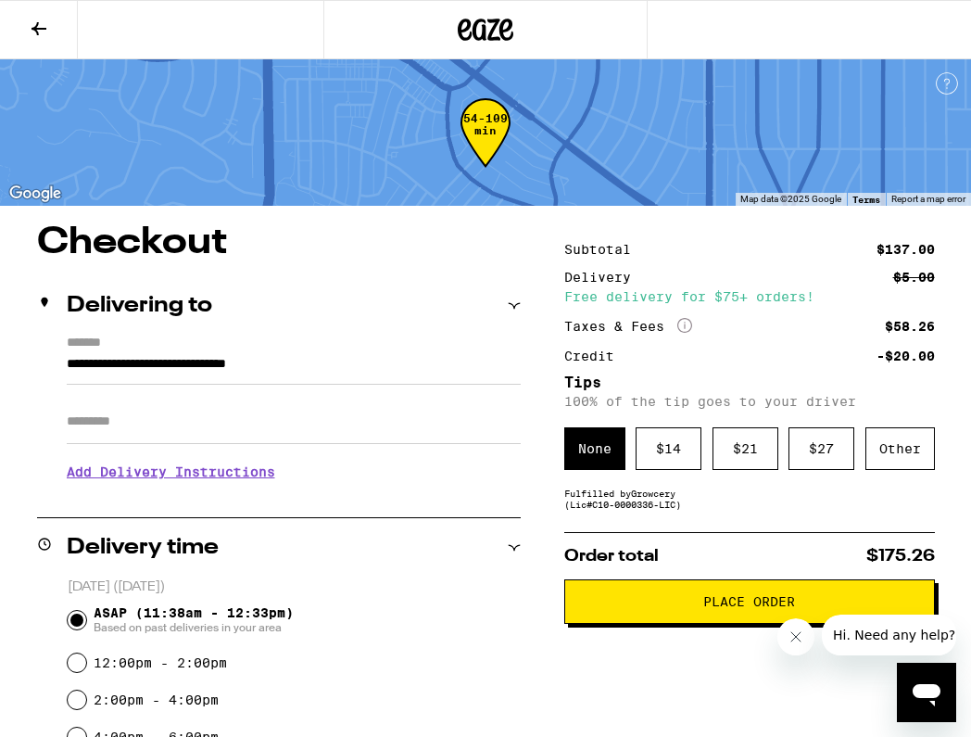
click at [234, 425] on input "Apt/Suite" at bounding box center [294, 421] width 454 height 44
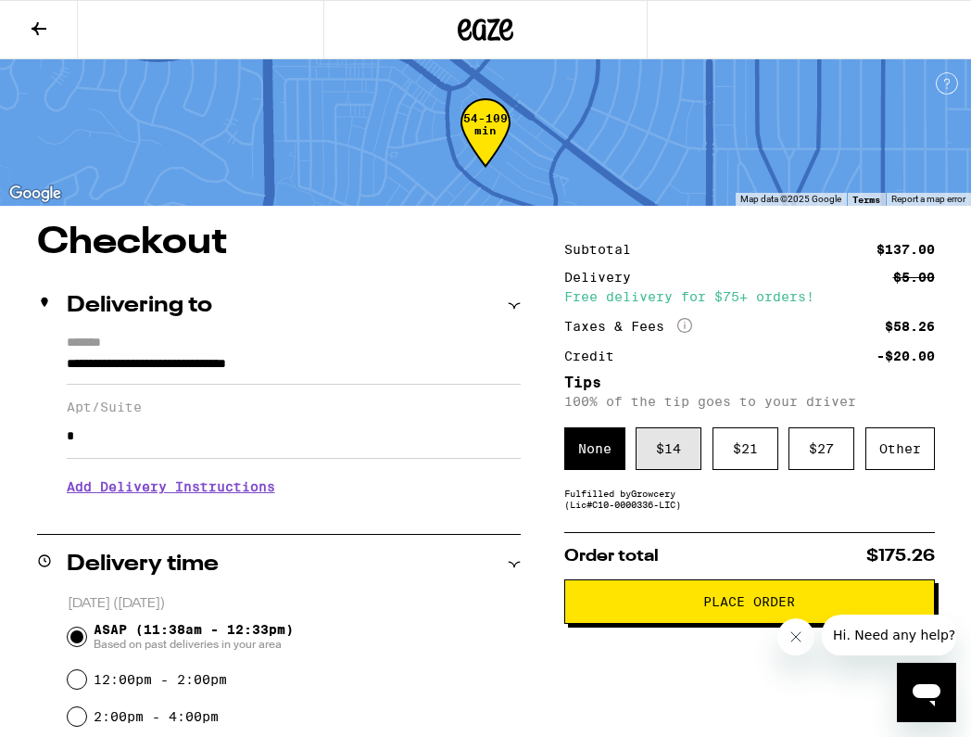
type input "*"
click at [649, 458] on div "$ 14" at bounding box center [669, 448] width 66 height 43
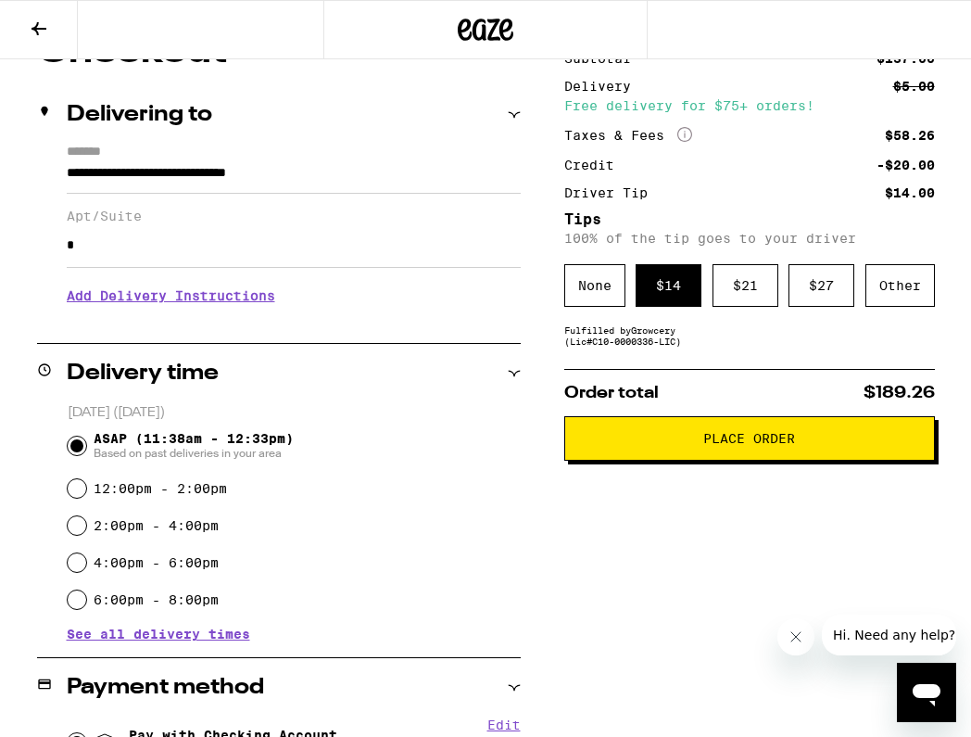
scroll to position [205, 0]
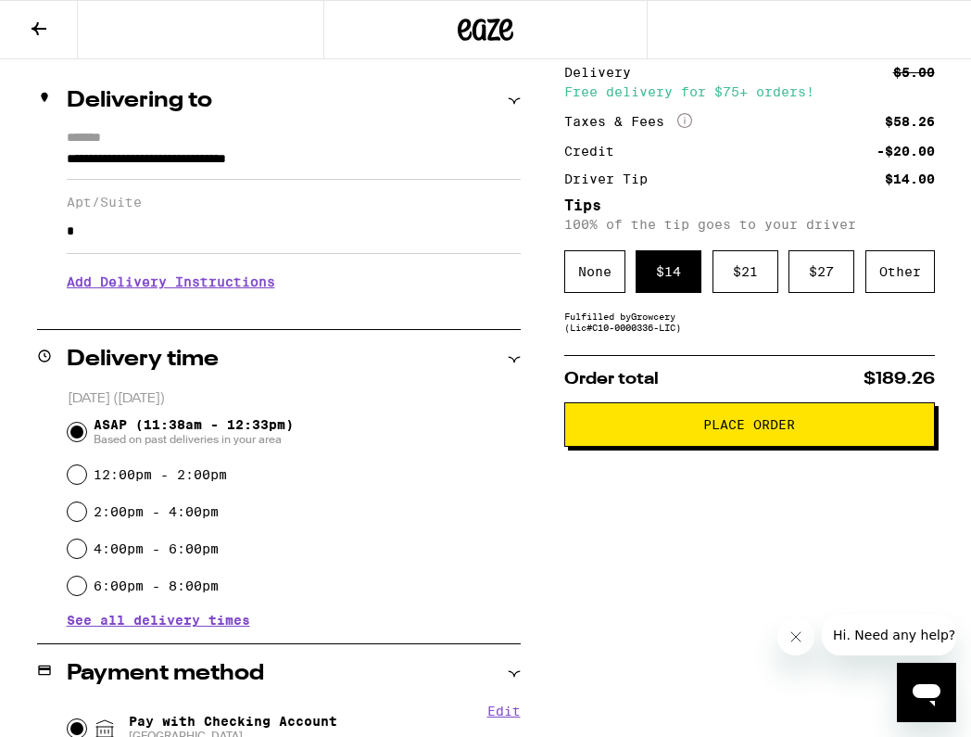
click at [195, 622] on span "See all delivery times" at bounding box center [158, 619] width 183 height 13
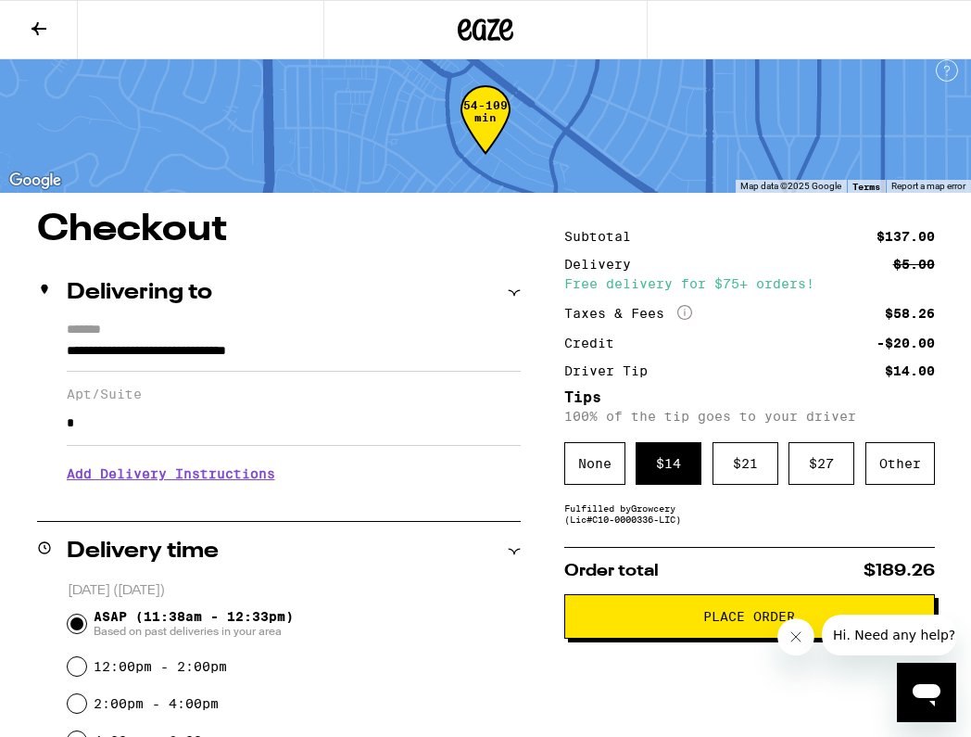
scroll to position [0, 0]
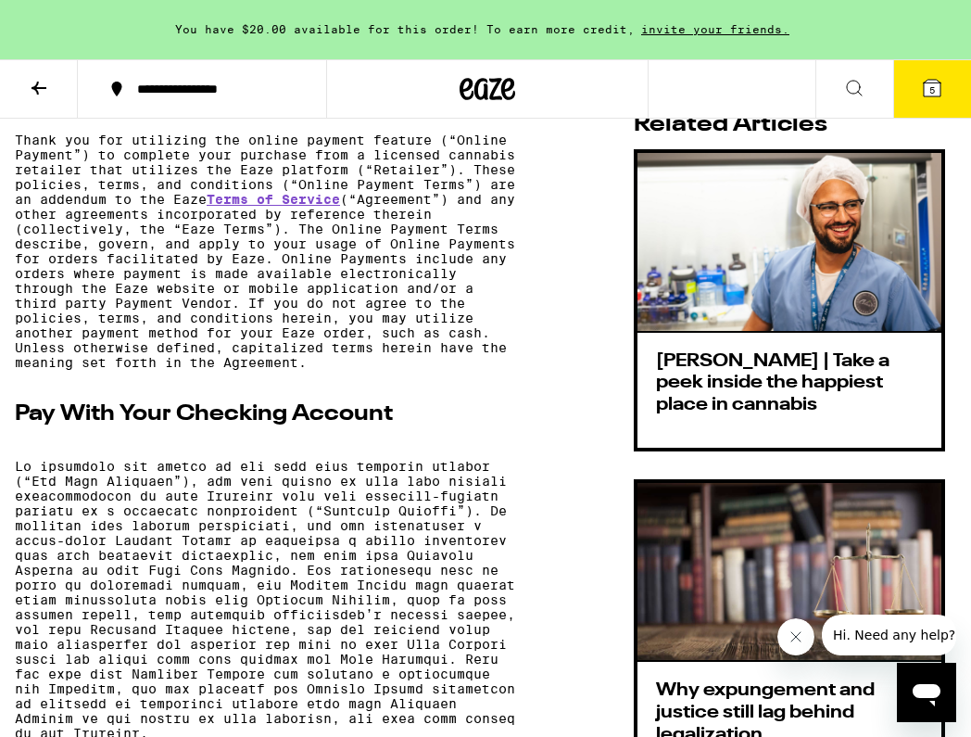
scroll to position [726, 0]
